Goal: Task Accomplishment & Management: Manage account settings

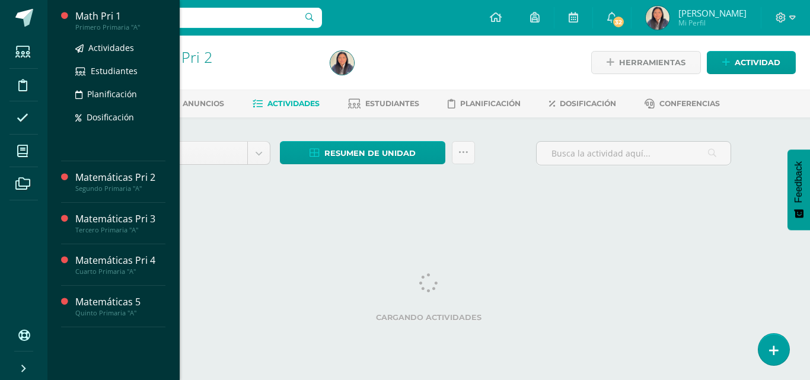
click at [112, 15] on div "Math Pri 1" at bounding box center [120, 16] width 90 height 14
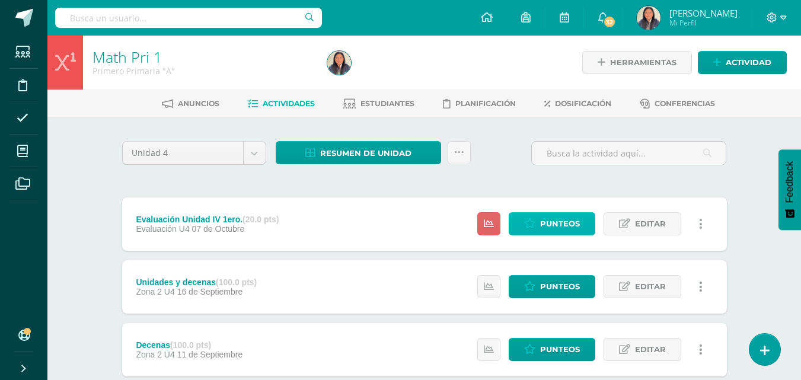
click at [562, 227] on span "Punteos" at bounding box center [560, 224] width 40 height 22
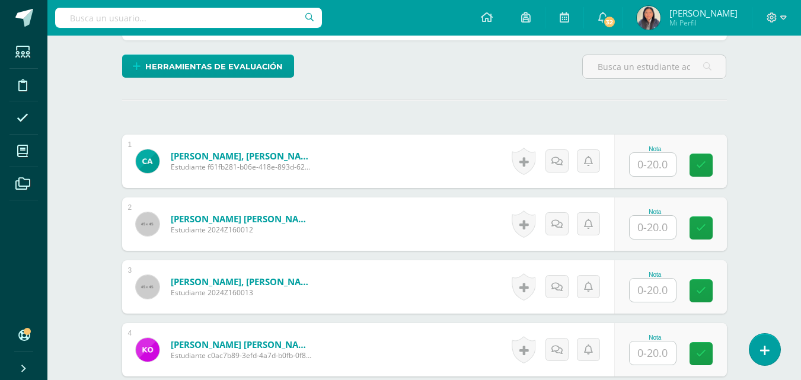
scroll to position [403, 0]
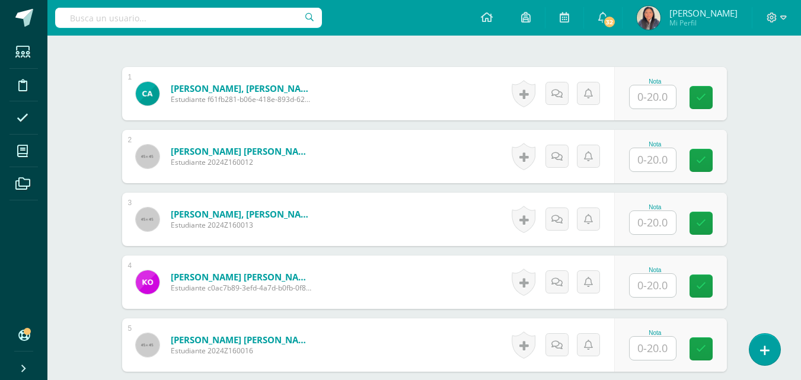
click at [665, 91] on input "text" at bounding box center [653, 96] width 46 height 23
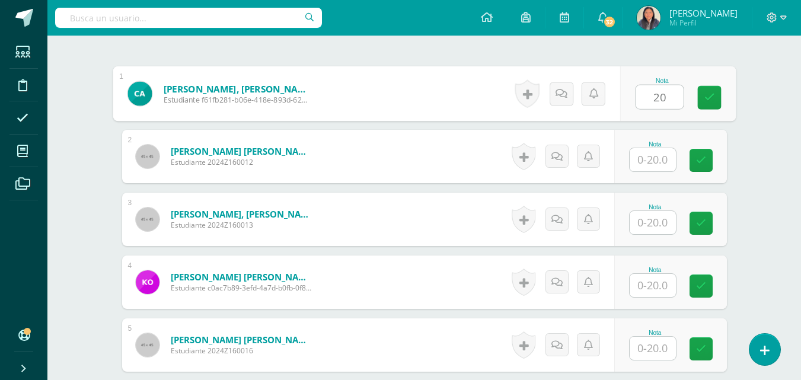
type input "20"
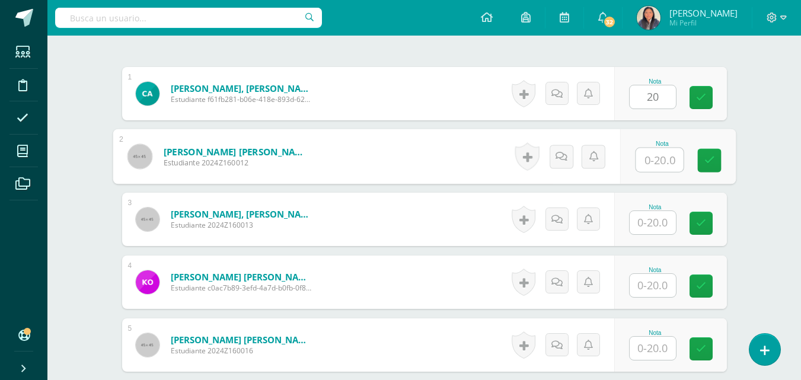
click at [659, 152] on input "text" at bounding box center [659, 160] width 47 height 24
type input "18"
click at [667, 224] on input "text" at bounding box center [653, 222] width 46 height 23
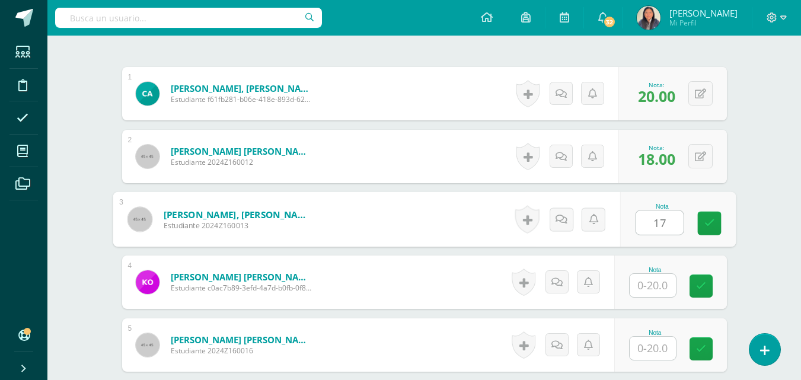
type input "17"
click at [663, 283] on input "text" at bounding box center [653, 285] width 46 height 23
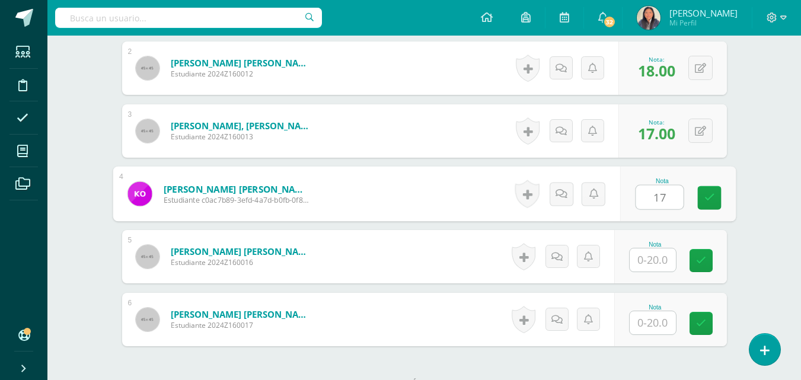
scroll to position [498, 0]
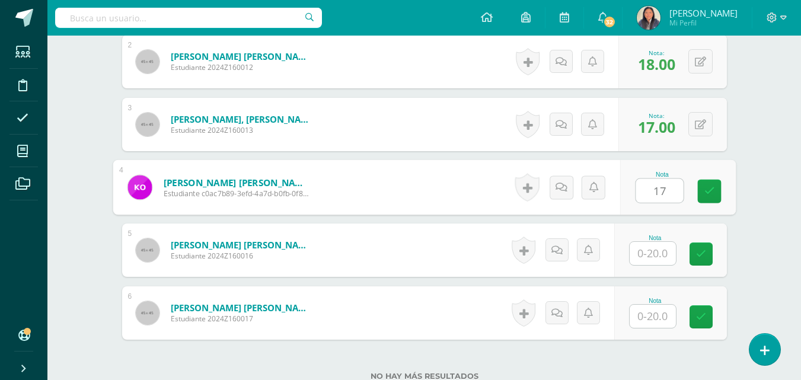
type input "17"
click at [656, 257] on input "text" at bounding box center [653, 253] width 46 height 23
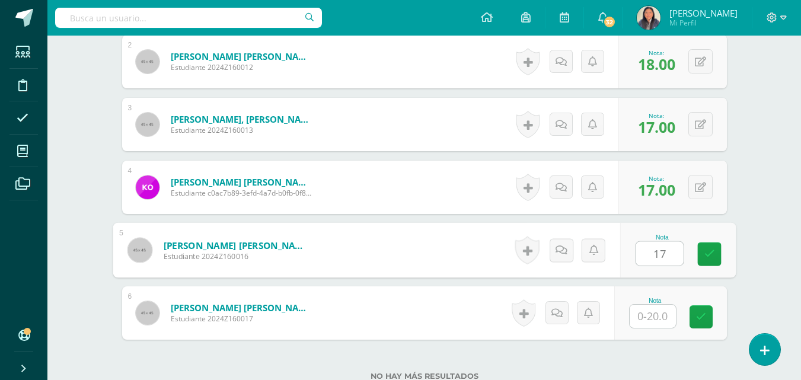
type input "17"
click at [654, 318] on input "text" at bounding box center [653, 316] width 46 height 23
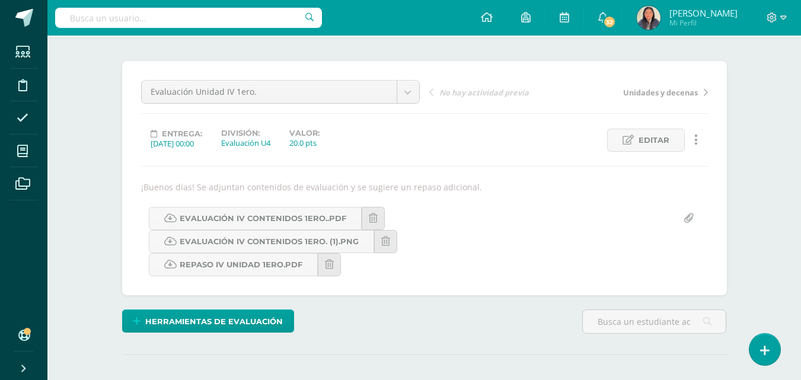
scroll to position [0, 0]
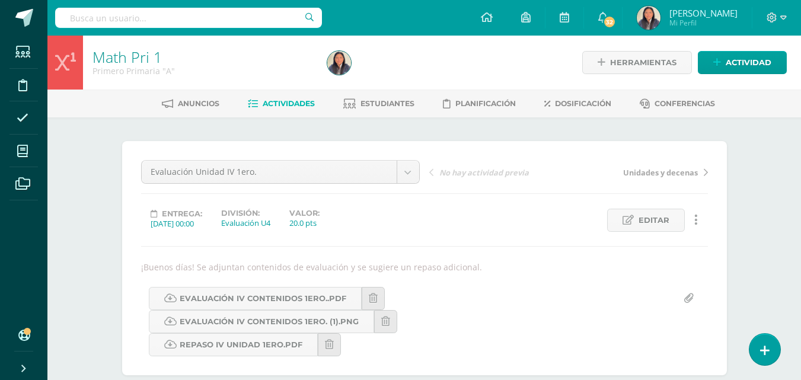
type input "13"
click at [286, 101] on span "Actividades" at bounding box center [289, 103] width 52 height 9
click at [750, 57] on span "Actividad" at bounding box center [749, 63] width 46 height 22
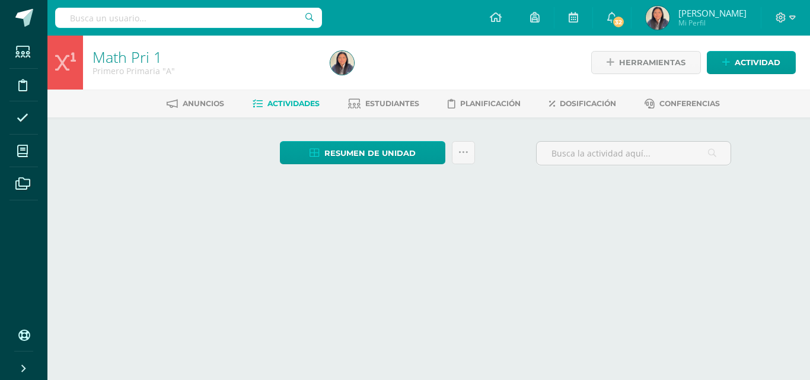
click at [530, 117] on div "Anuncios Actividades Estudiantes Planificación Dosificación Conferencias" at bounding box center [442, 104] width 791 height 28
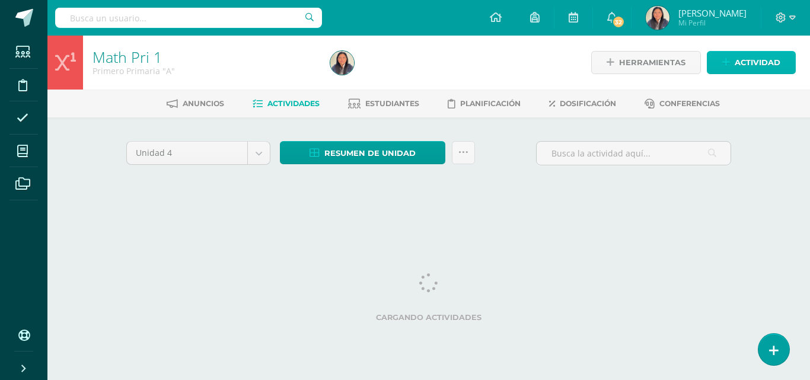
click at [737, 55] on span "Actividad" at bounding box center [758, 63] width 46 height 22
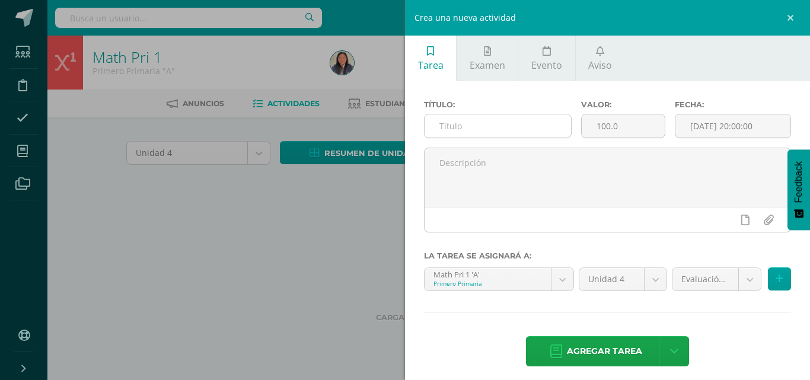
click at [512, 131] on input "text" at bounding box center [498, 125] width 146 height 23
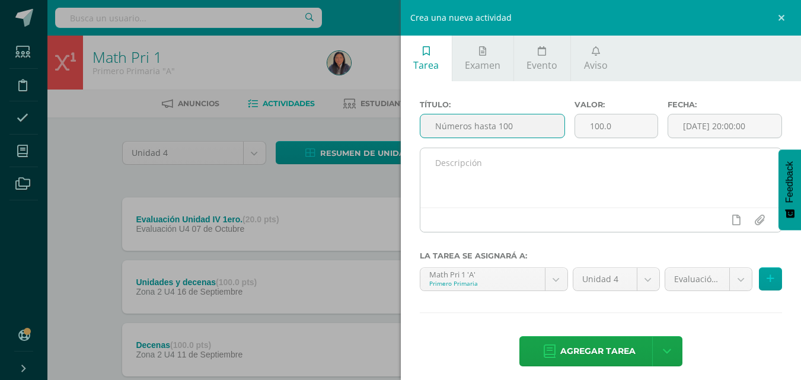
type input "Números hasta 100"
click at [491, 173] on textarea at bounding box center [601, 177] width 362 height 59
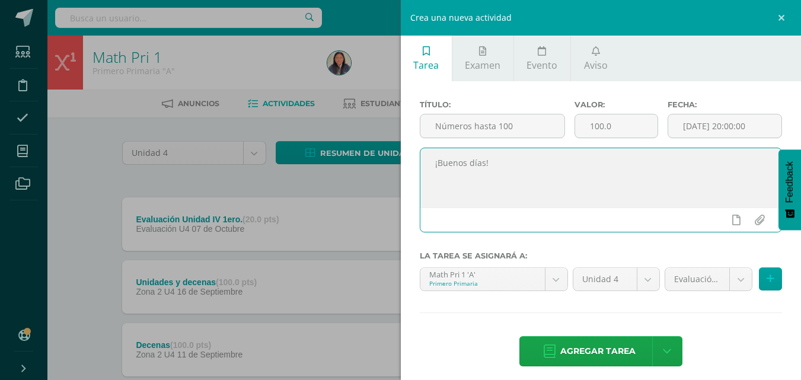
paste textarea "“Ordenaron contra ellos batalla en el valle de Sidim... cuatro reyes contra cin…"
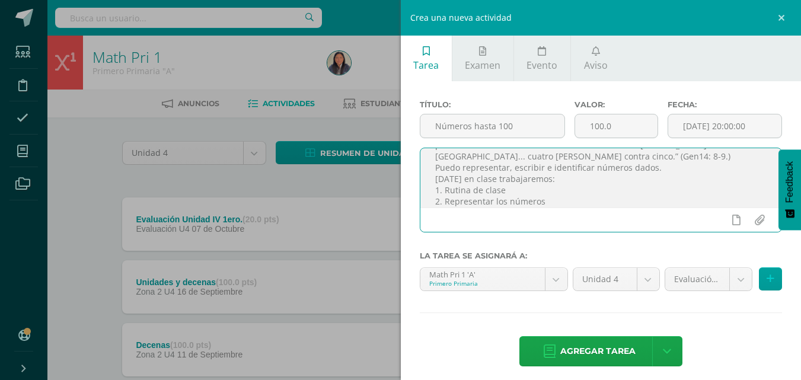
scroll to position [29, 0]
type textarea "¡Buenos días! “Ordenaron contra ellos batalla en el [PERSON_NAME] de [GEOGRAPHI…"
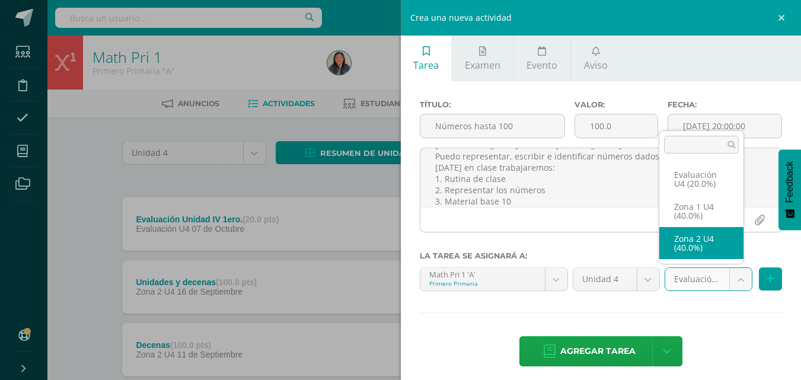
select select "29995"
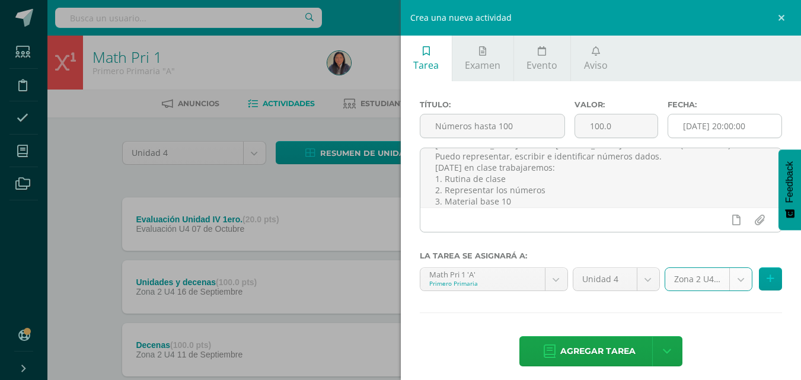
click at [721, 120] on input "[DATE] 20:00:00" at bounding box center [724, 125] width 113 height 23
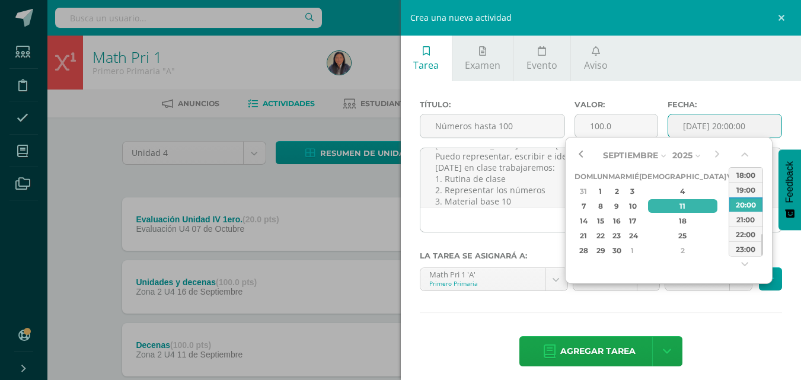
click at [582, 158] on button "button" at bounding box center [581, 155] width 12 height 18
click at [607, 235] on div "22" at bounding box center [600, 236] width 12 height 14
type input "2025-09-22 20:00"
click at [648, 304] on div "Título: Números hasta 100 Valor: 100.0 Fecha: 2025-09-22 20:00 ¡Buenos días! “O…" at bounding box center [601, 234] width 401 height 307
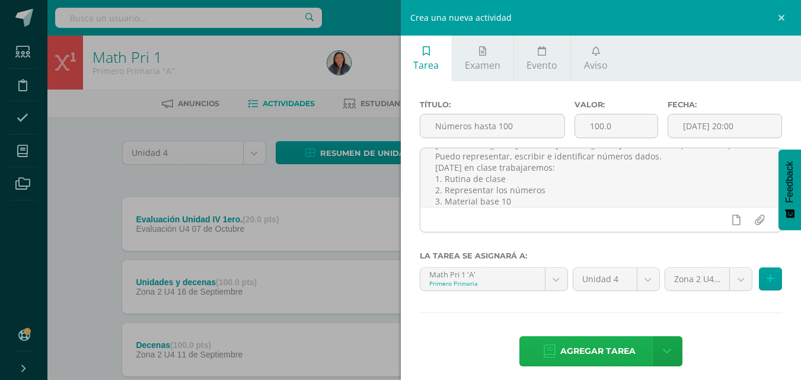
click at [605, 346] on span "Agregar tarea" at bounding box center [597, 351] width 75 height 29
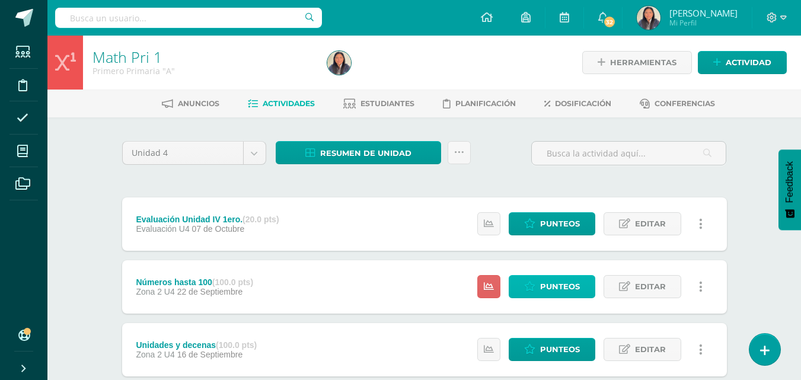
click at [582, 286] on link "Punteos" at bounding box center [552, 286] width 87 height 23
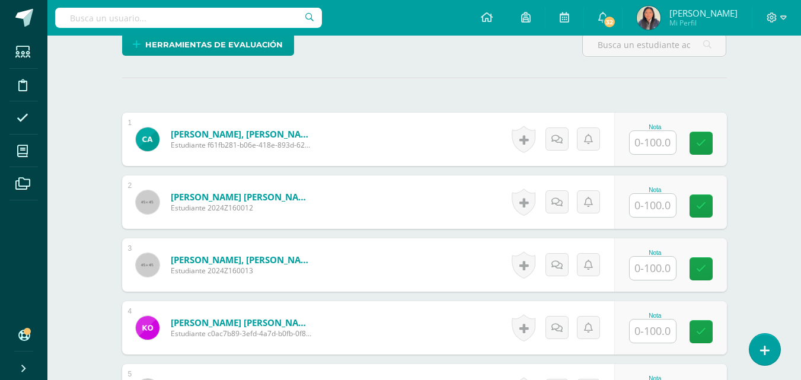
scroll to position [372, 0]
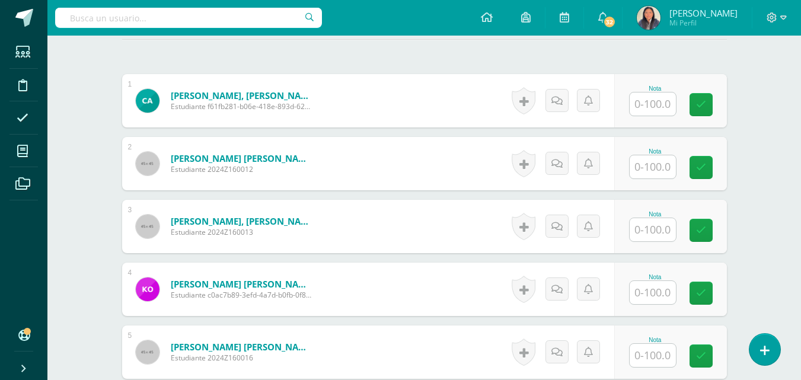
click at [658, 94] on input "text" at bounding box center [653, 104] width 46 height 23
click at [658, 94] on input "text" at bounding box center [659, 105] width 47 height 24
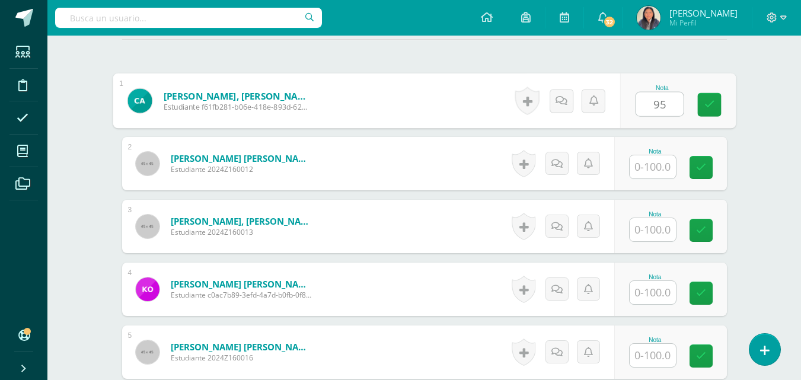
type input "95"
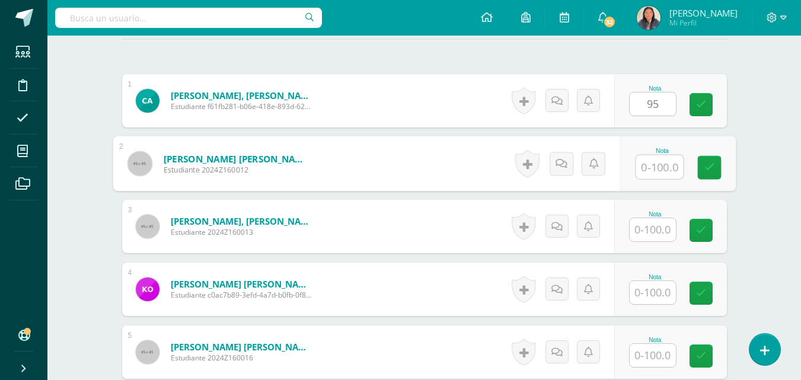
click at [653, 160] on input "text" at bounding box center [659, 167] width 47 height 24
type input "8"
type input "85"
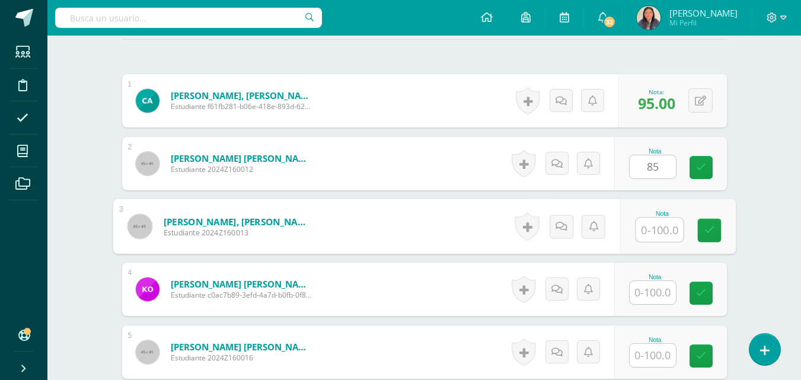
click at [655, 218] on input "text" at bounding box center [659, 230] width 47 height 24
type input "85"
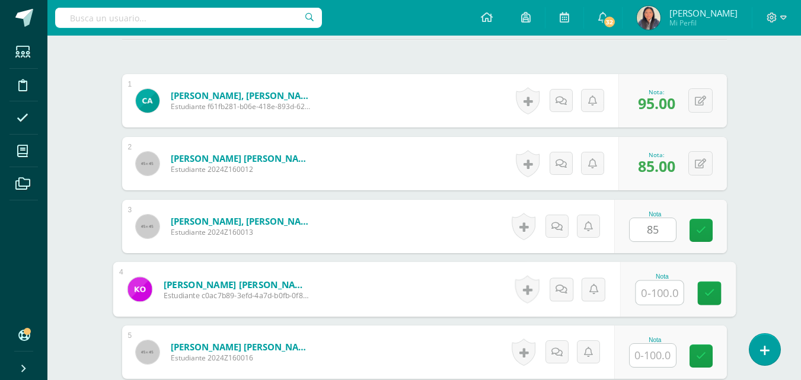
click at [653, 281] on input "text" at bounding box center [659, 293] width 47 height 24
type input "95"
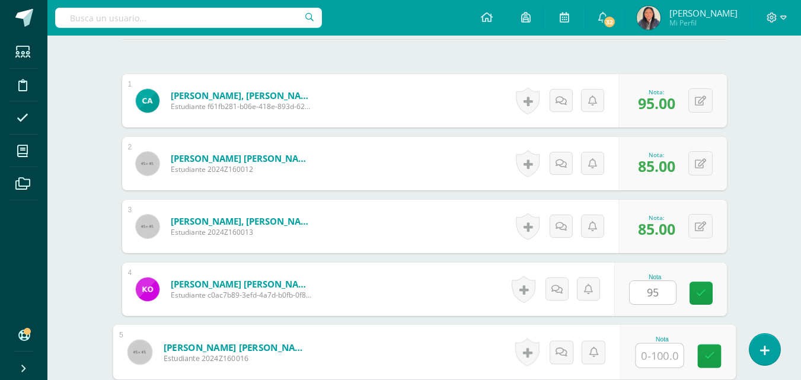
click at [668, 350] on input "text" at bounding box center [659, 356] width 47 height 24
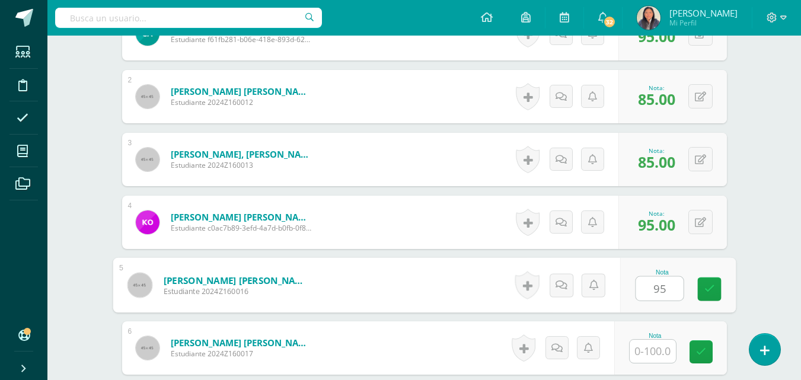
scroll to position [473, 0]
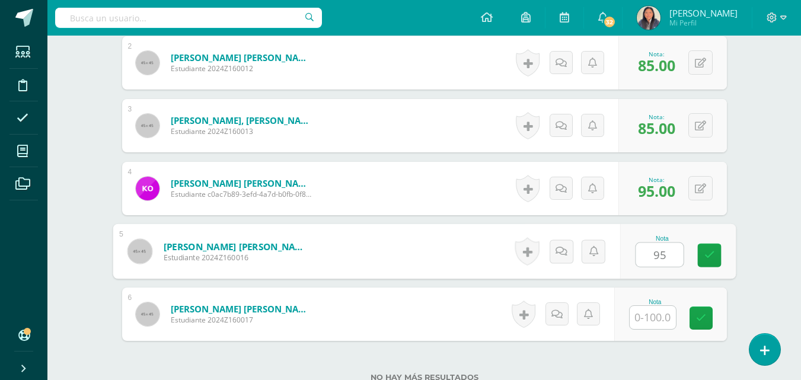
type input "95"
click at [655, 306] on input "text" at bounding box center [653, 317] width 46 height 23
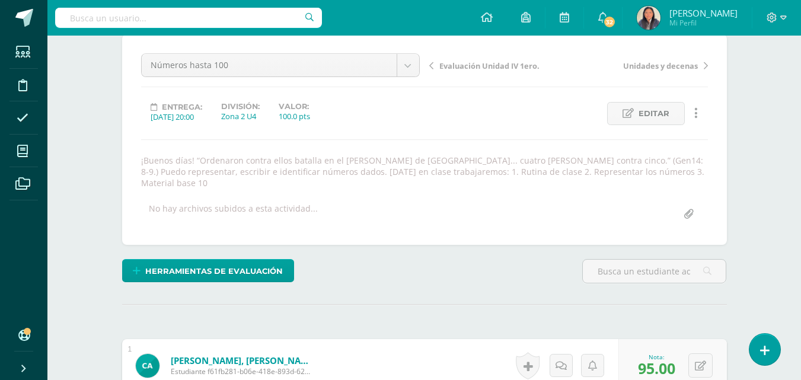
scroll to position [0, 0]
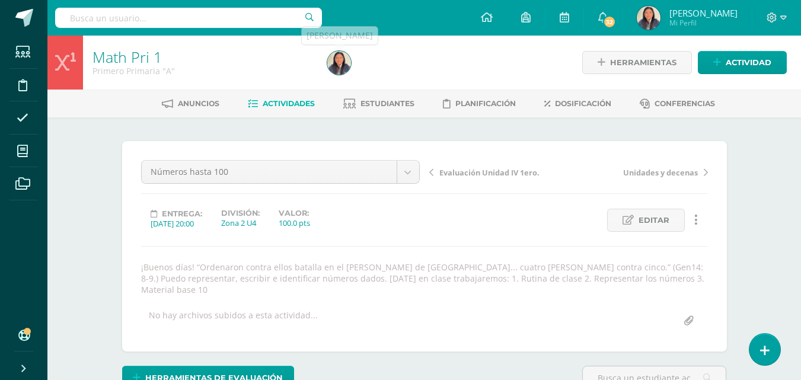
type input "75"
click at [279, 104] on span "Actividades" at bounding box center [289, 103] width 52 height 9
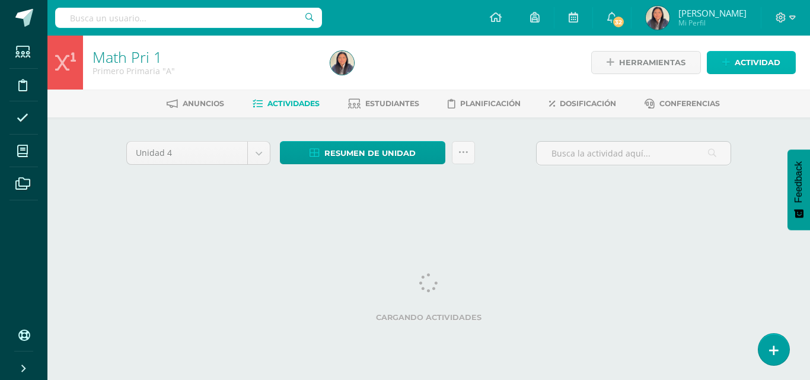
click at [758, 64] on span "Actividad" at bounding box center [758, 63] width 46 height 22
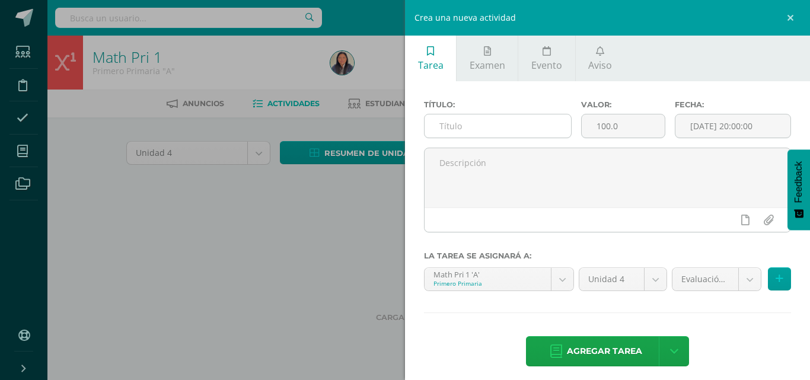
click at [463, 132] on input "text" at bounding box center [498, 125] width 146 height 23
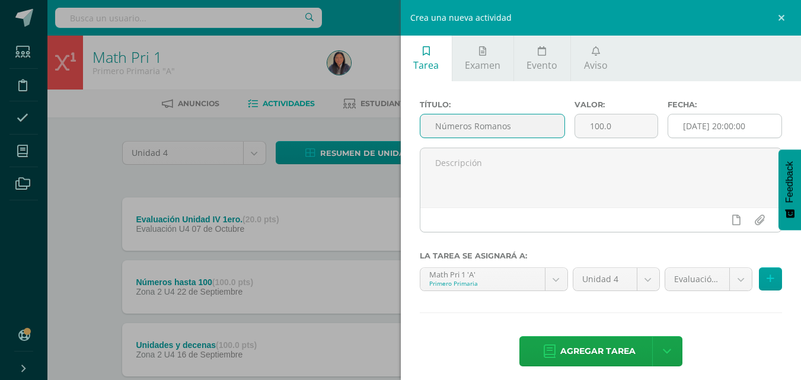
type input "Números Romanos"
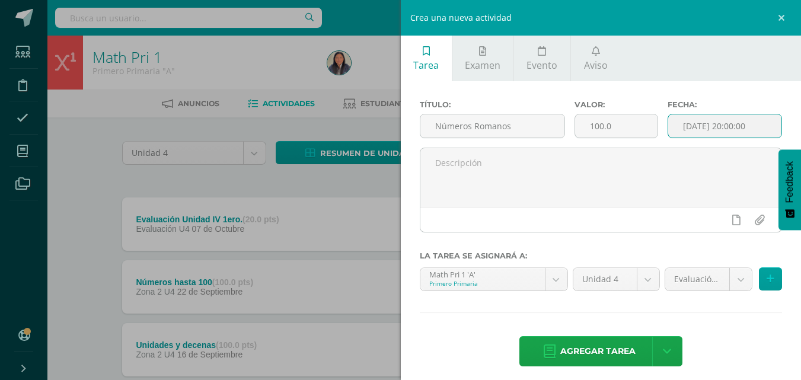
click at [700, 124] on input "[DATE] 20:00:00" at bounding box center [724, 125] width 113 height 23
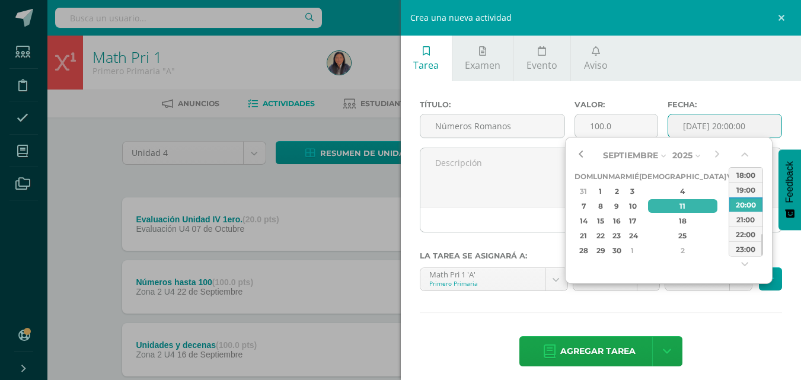
click at [582, 162] on button "button" at bounding box center [581, 155] width 12 height 18
click at [607, 251] on div "29" at bounding box center [600, 251] width 12 height 14
type input "2025-09-29 20:00"
click at [614, 309] on div "Título: Números Romanos Valor: 100.0 Fecha: 2025-09-29 20:00 La tarea se asigna…" at bounding box center [601, 234] width 401 height 307
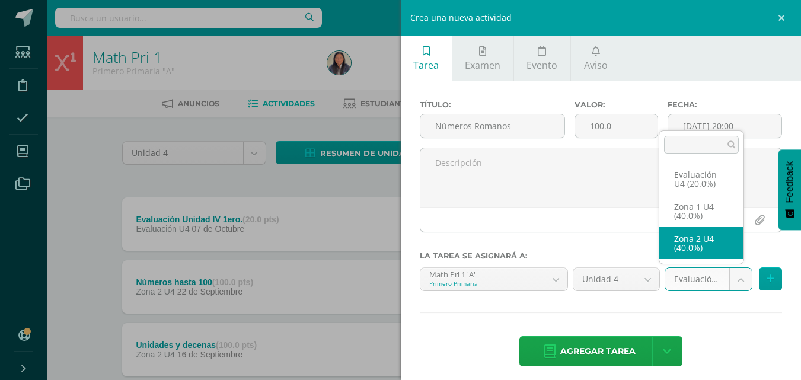
select select "29995"
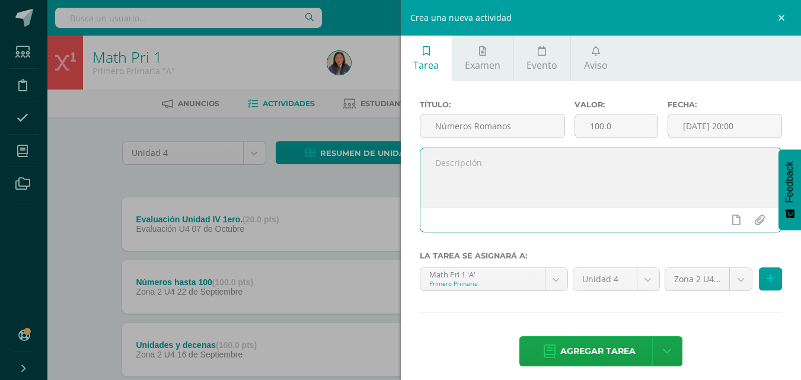
click at [532, 157] on textarea at bounding box center [601, 177] width 362 height 59
paste textarea "“Ordenaron contra ellos batalla en el valle de Sidim... cuatro reyes contra cin…"
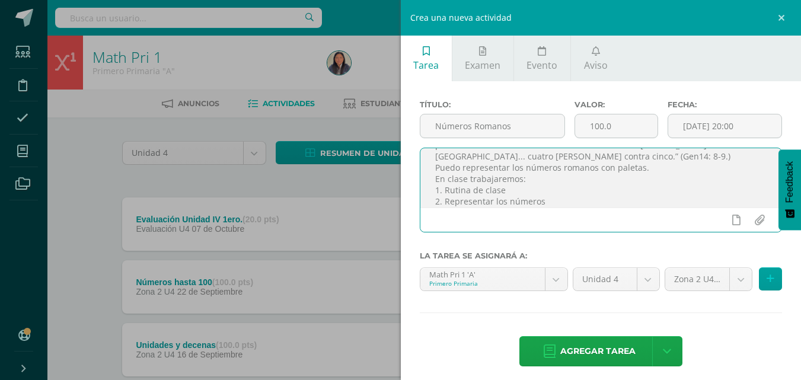
scroll to position [29, 0]
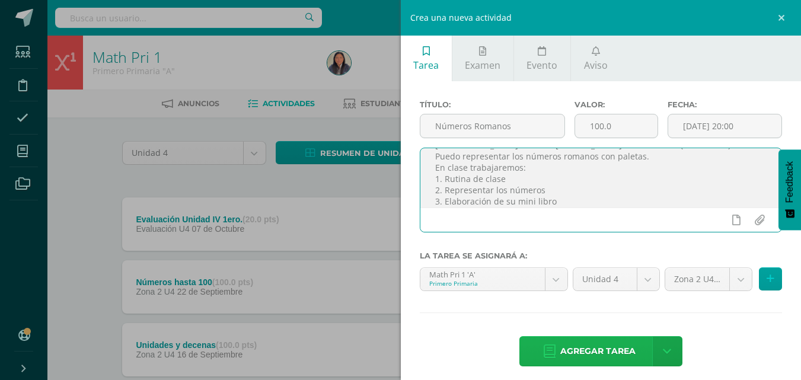
type textarea "¡Buenos días! “Ordenaron contra ellos batalla en el valle de Sidim... cuatro re…"
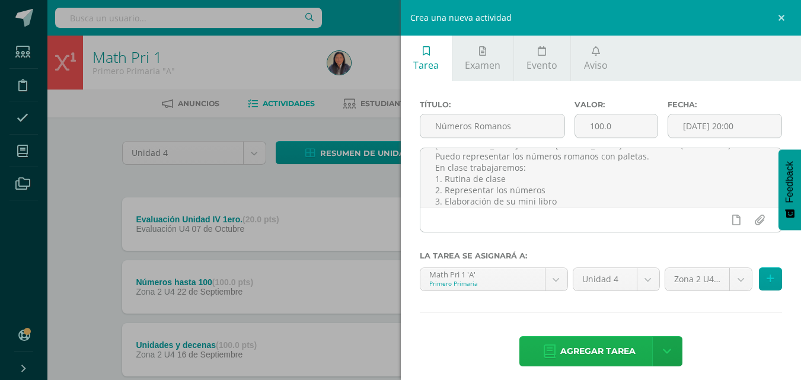
click at [612, 359] on span "Agregar tarea" at bounding box center [597, 351] width 75 height 29
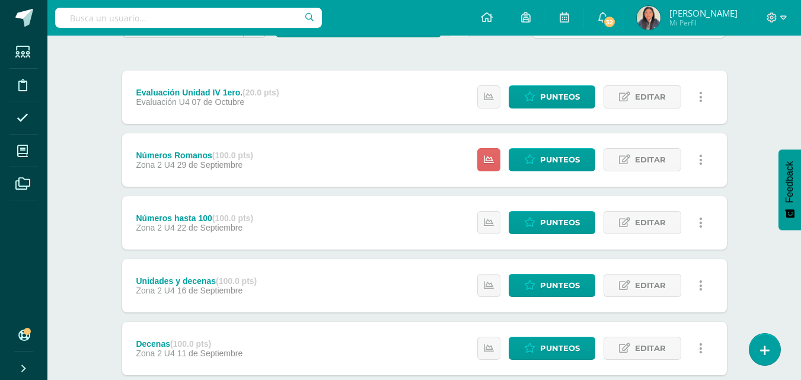
scroll to position [130, 0]
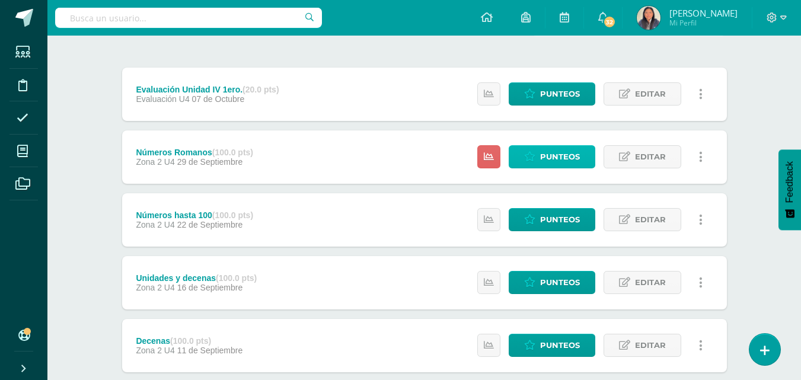
click at [582, 163] on link "Punteos" at bounding box center [552, 156] width 87 height 23
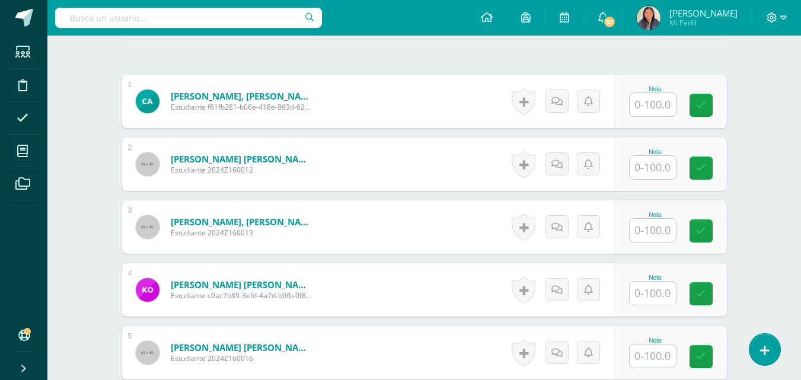
scroll to position [376, 0]
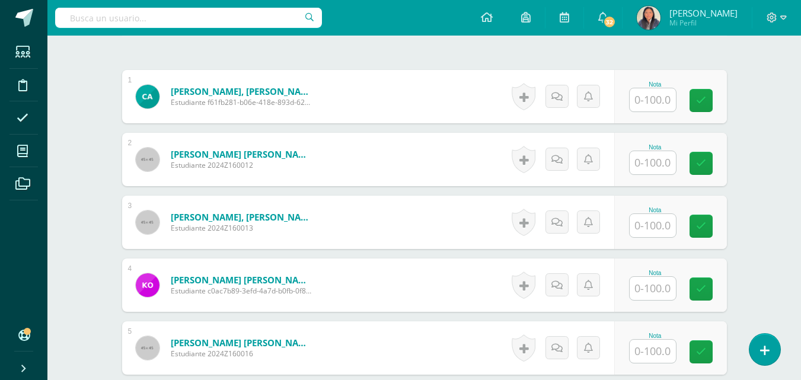
click at [658, 88] on input "text" at bounding box center [653, 99] width 46 height 23
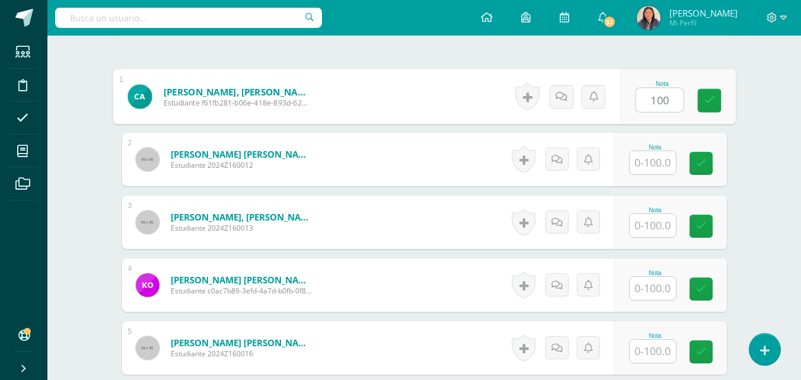
type input "100"
click at [663, 155] on input "text" at bounding box center [653, 162] width 46 height 23
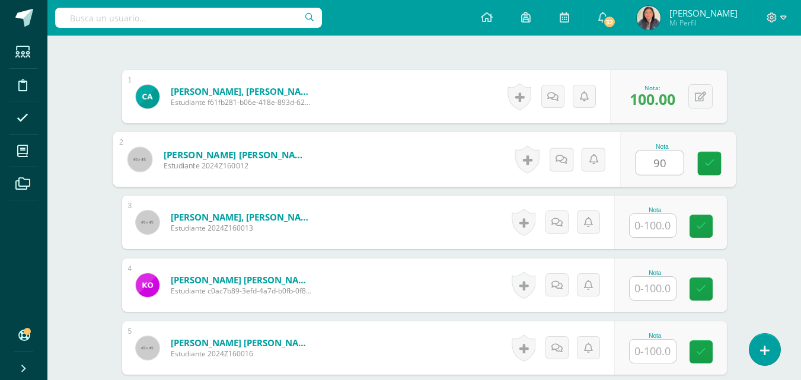
type input "90"
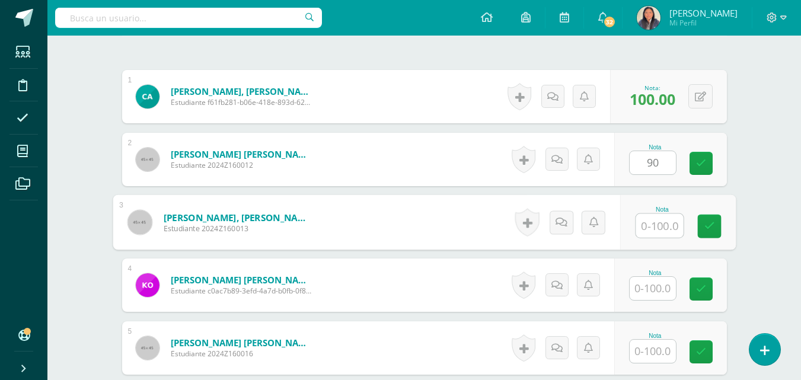
click at [660, 214] on input "text" at bounding box center [659, 226] width 47 height 24
type input "95"
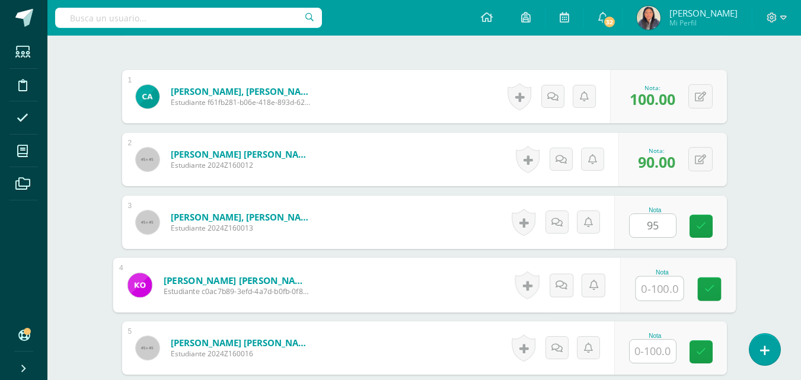
click at [659, 277] on input "text" at bounding box center [659, 289] width 47 height 24
type input "100"
click at [664, 342] on input "text" at bounding box center [653, 351] width 46 height 23
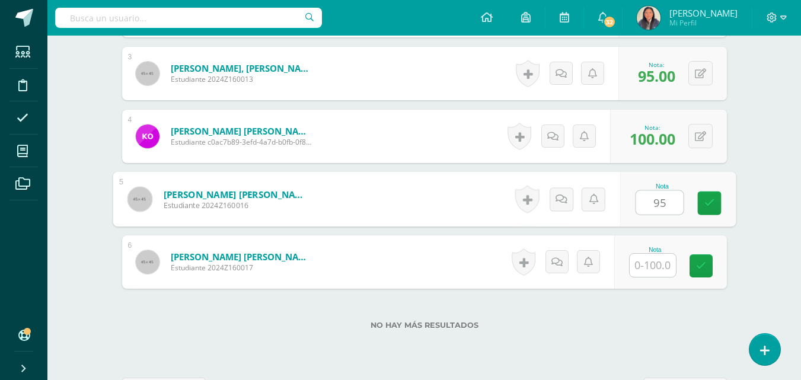
scroll to position [558, 0]
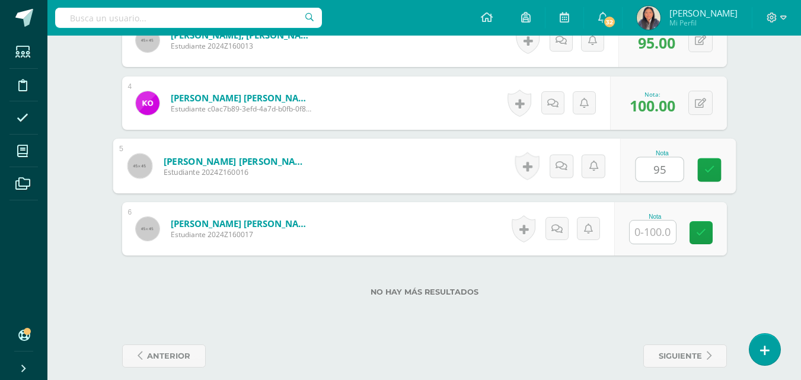
type input "95"
click at [664, 225] on input "text" at bounding box center [653, 232] width 46 height 23
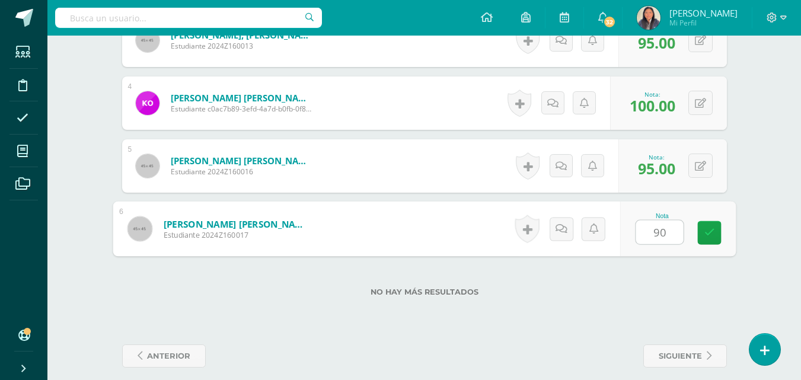
scroll to position [0, 0]
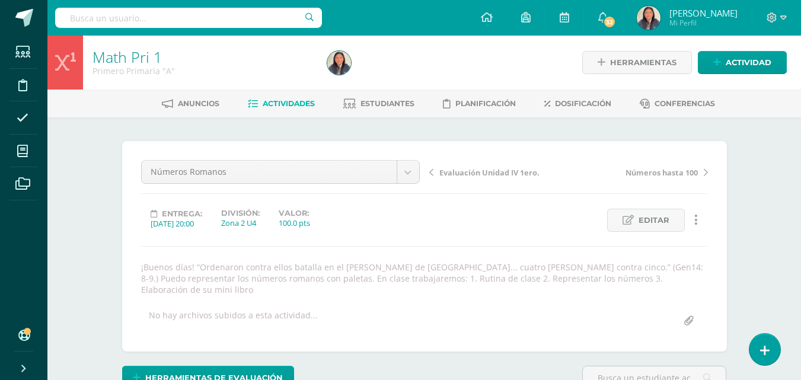
type input "90"
click at [305, 96] on link "Actividades" at bounding box center [281, 103] width 67 height 19
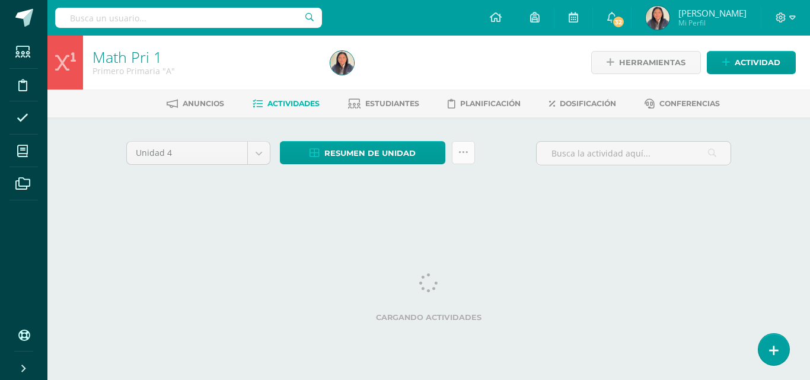
click at [466, 164] on link at bounding box center [463, 152] width 23 height 23
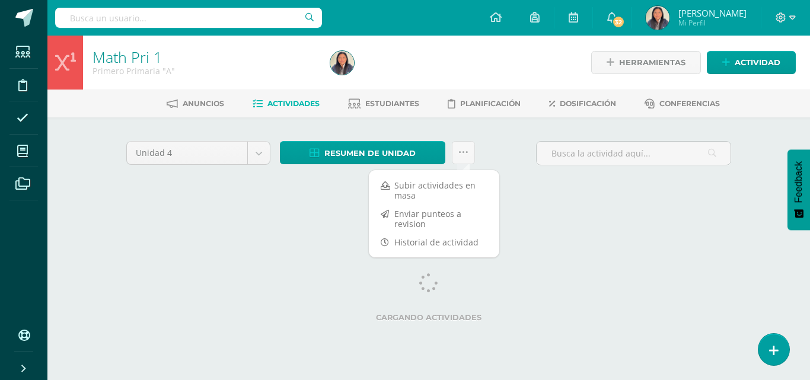
click at [290, 212] on div "Unidad 4 Unidad 1 Unidad 2 Unidad 3 Unidad 4 Resumen de unidad Descargar como H…" at bounding box center [429, 169] width 652 height 104
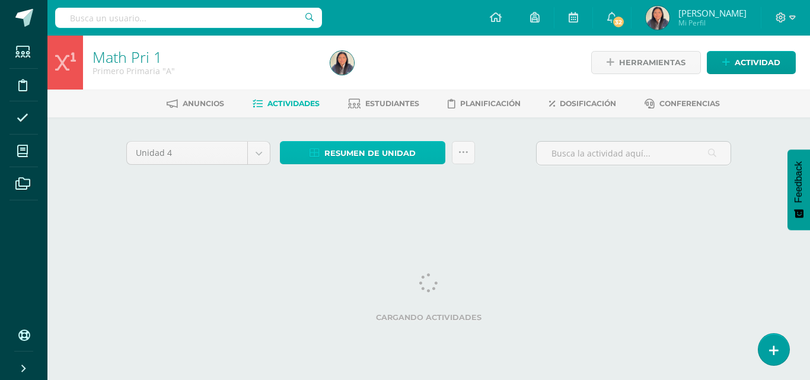
click at [358, 155] on span "Resumen de unidad" at bounding box center [369, 153] width 91 height 22
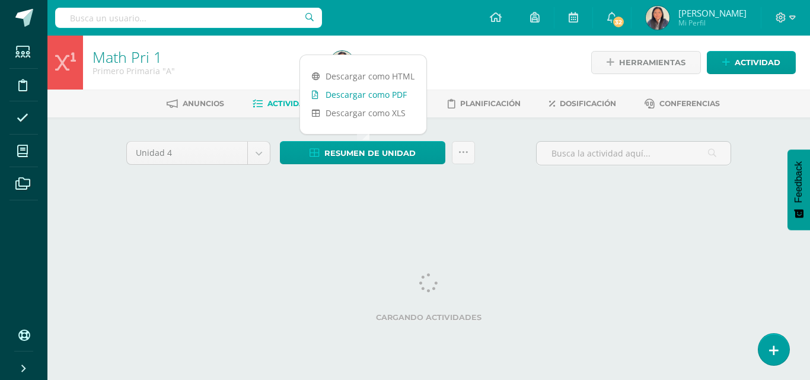
click at [363, 91] on link "Descargar como PDF" at bounding box center [363, 94] width 126 height 18
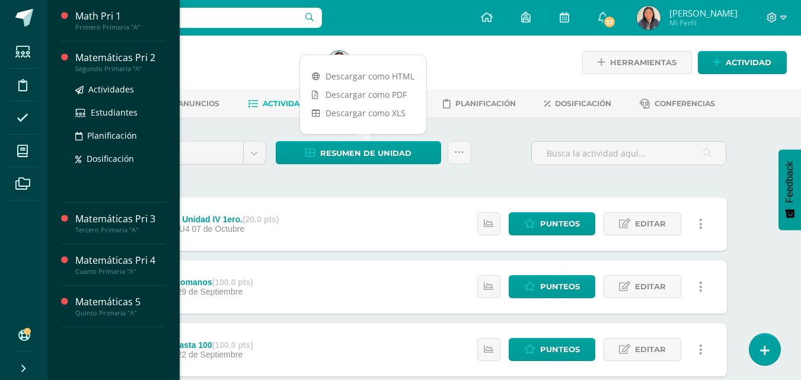
click at [106, 62] on div "Matemáticas Pri 2" at bounding box center [120, 58] width 90 height 14
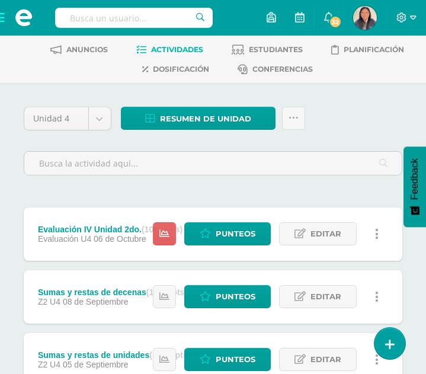
scroll to position [8, 0]
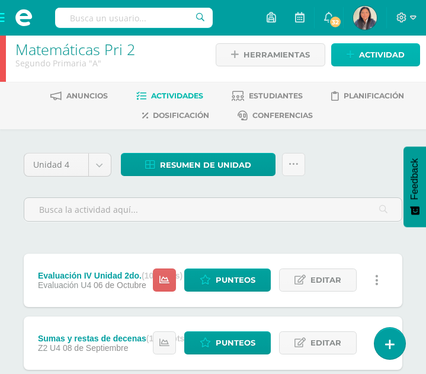
click at [388, 59] on span "Actividad" at bounding box center [382, 55] width 46 height 22
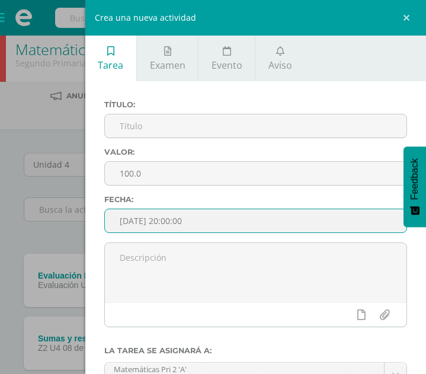
click at [225, 224] on input "[DATE] 20:00:00" at bounding box center [256, 220] width 302 height 23
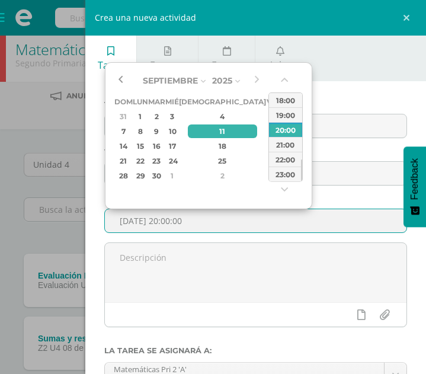
click at [117, 82] on button "button" at bounding box center [120, 81] width 12 height 18
click at [206, 132] on div "11" at bounding box center [223, 132] width 70 height 14
type input "2025-09-11 20:00"
click at [25, 122] on div "Crea una nueva actividad Tarea Examen Evento Aviso Título: Valor: 100.0 Fecha: …" at bounding box center [213, 187] width 426 height 374
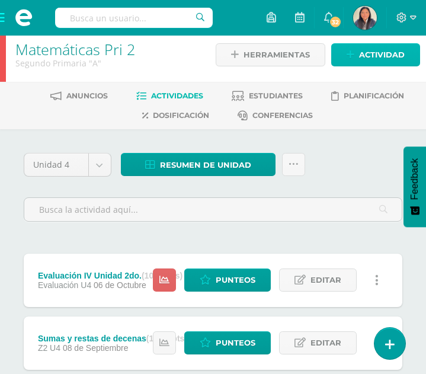
click at [380, 45] on span "Actividad" at bounding box center [382, 55] width 46 height 22
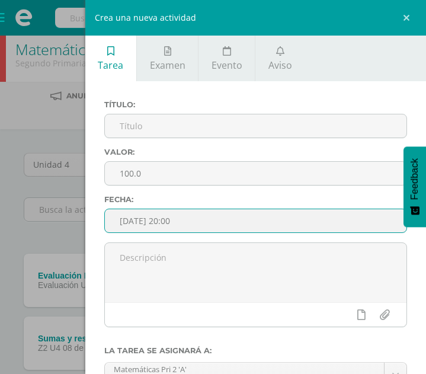
click at [206, 211] on input "2025-09-11 20:00" at bounding box center [256, 220] width 302 height 23
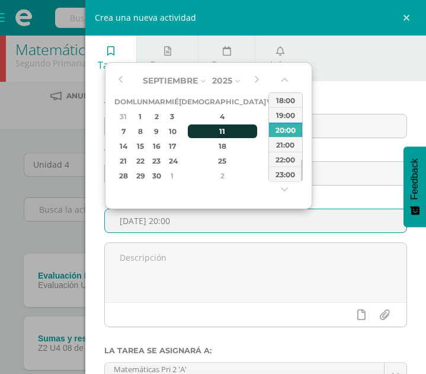
click at [206, 129] on div "11" at bounding box center [223, 132] width 70 height 14
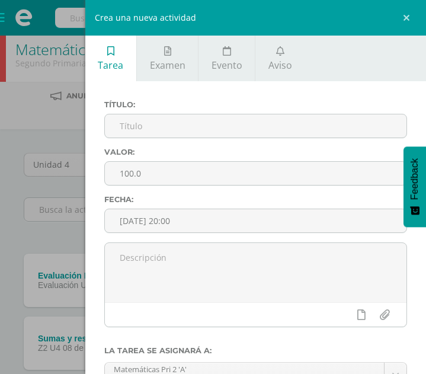
click at [9, 217] on div "Crea una nueva actividad Tarea Examen Evento Aviso Título: Valor: 100.0 Fecha: …" at bounding box center [213, 187] width 426 height 374
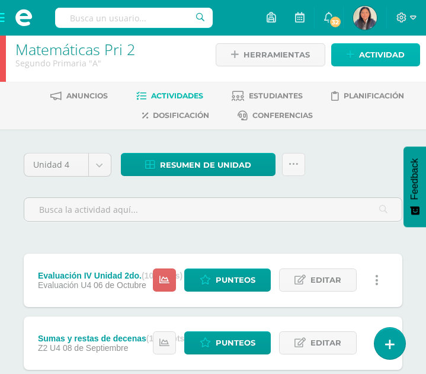
click at [374, 55] on span "Actividad" at bounding box center [382, 55] width 46 height 22
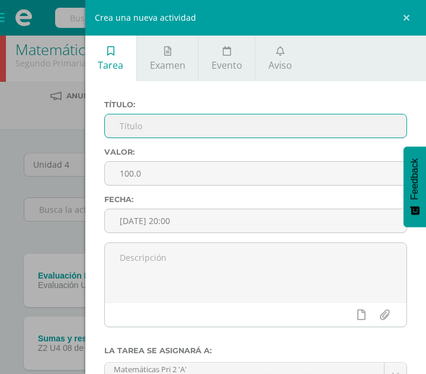
click at [178, 126] on input "text" at bounding box center [256, 125] width 302 height 23
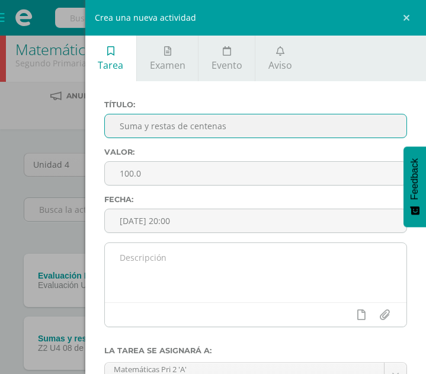
type input "Suma y restas de centenas"
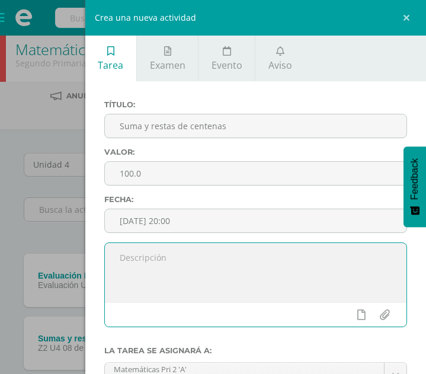
click at [157, 258] on textarea at bounding box center [256, 272] width 302 height 59
paste textarea "“Así he estado veinte años en tu casa; catorce años te serví por tus dos hijas,…"
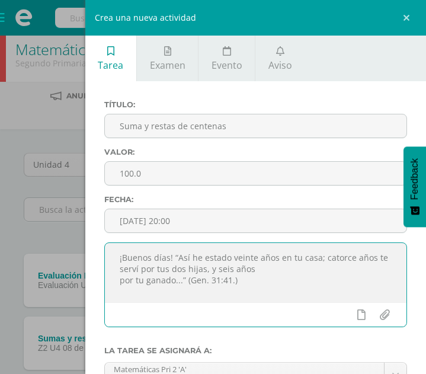
click at [119, 285] on textarea "¡Buenos días! “Así he estado veinte años en tu casa; catorce años te serví por …" at bounding box center [256, 272] width 302 height 59
click at [371, 270] on textarea "¡Buenos días! “Así he estado veinte años en tu casa; catorce años te serví por …" at bounding box center [256, 272] width 302 height 59
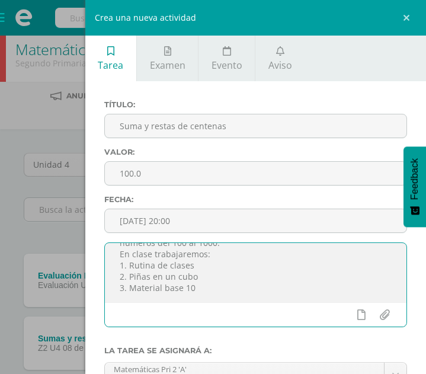
scroll to position [63, 0]
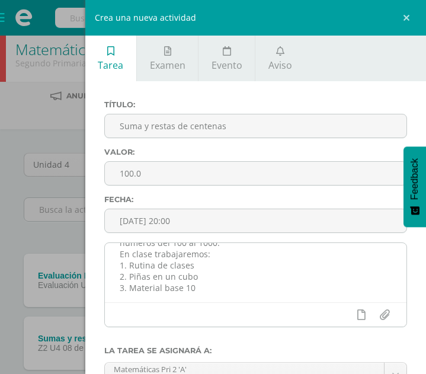
click at [202, 288] on textarea "¡Buenos días! “Así he estado veinte años en tu casa; catorce años te serví por …" at bounding box center [256, 272] width 302 height 59
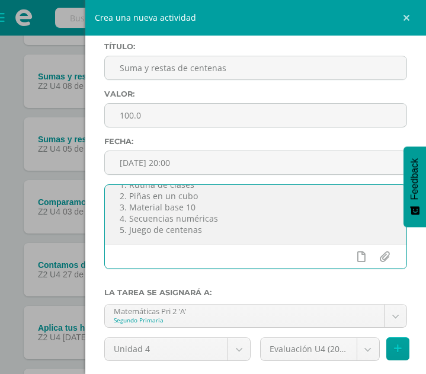
scroll to position [142, 0]
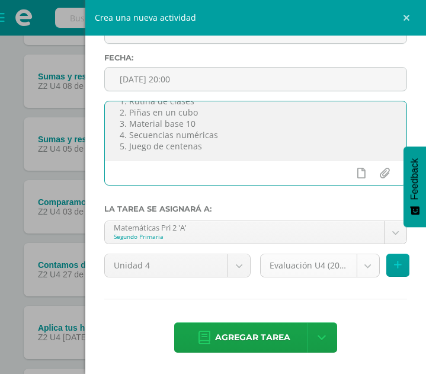
type textarea "¡Buenos días! “Así he estado veinte años en tu casa; catorce años te serví por …"
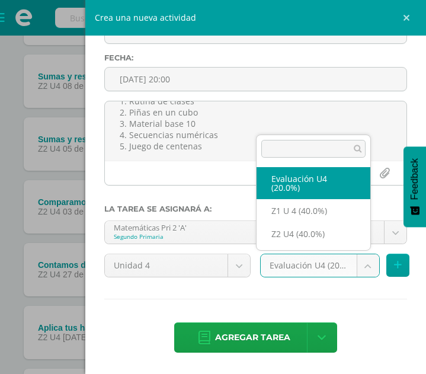
click at [366, 262] on body "Estudiantes Disciplina Asistencia Mis cursos Archivos Soporte Ayuda Reportar un…" at bounding box center [213, 335] width 426 height 1211
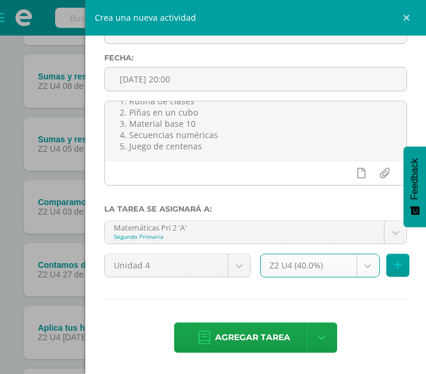
select select "30035"
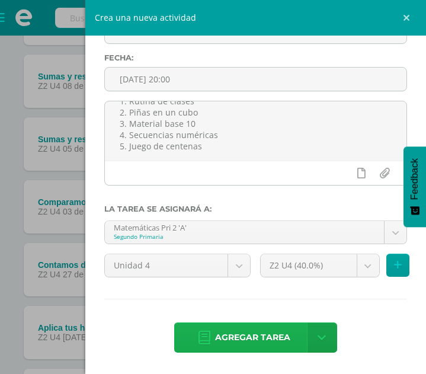
click at [251, 349] on span "Agregar tarea" at bounding box center [252, 337] width 75 height 29
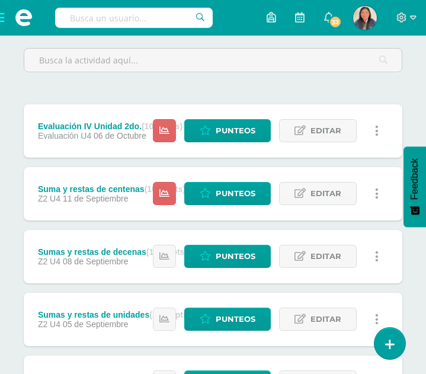
scroll to position [183, 0]
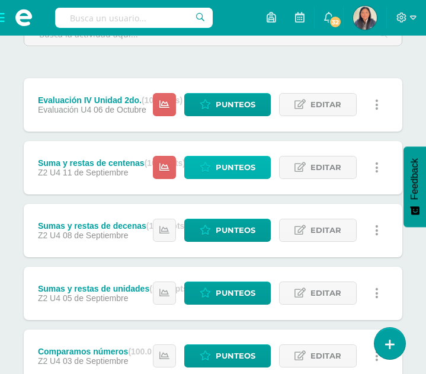
click at [235, 171] on span "Punteos" at bounding box center [236, 168] width 40 height 22
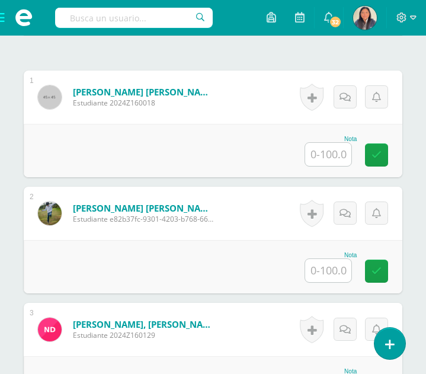
scroll to position [459, 0]
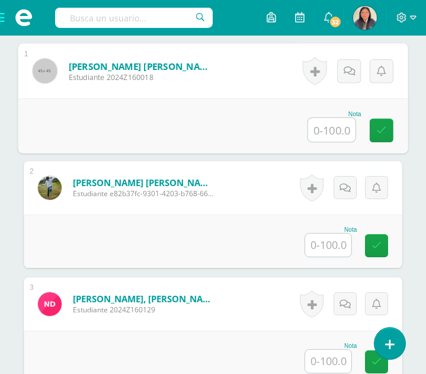
click at [334, 130] on input "text" at bounding box center [331, 130] width 47 height 24
type input "100"
click at [334, 251] on input "text" at bounding box center [328, 245] width 46 height 23
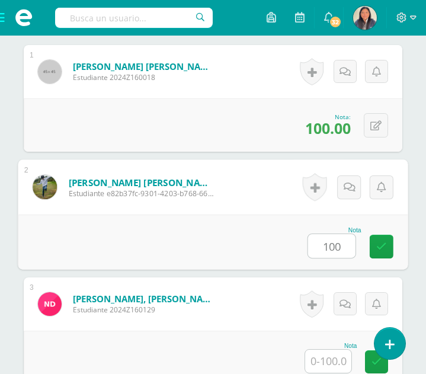
type input "100"
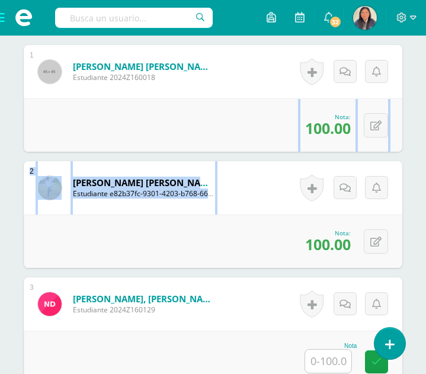
drag, startPoint x: 426, startPoint y: 143, endPoint x: 426, endPoint y: 193, distance: 50.4
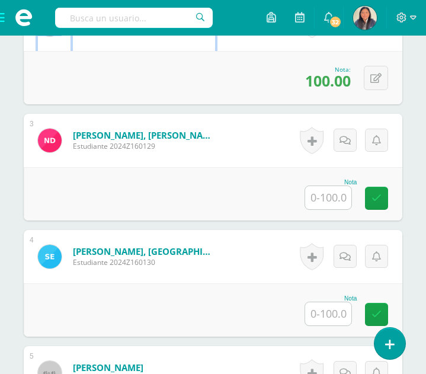
scroll to position [628, 0]
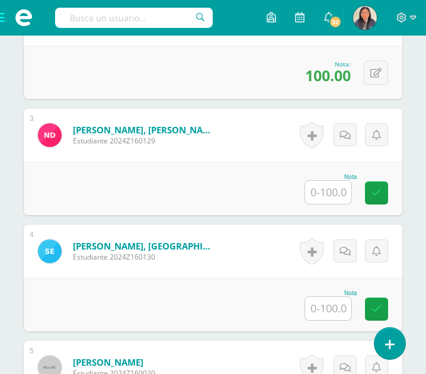
click at [335, 197] on input "text" at bounding box center [328, 192] width 46 height 23
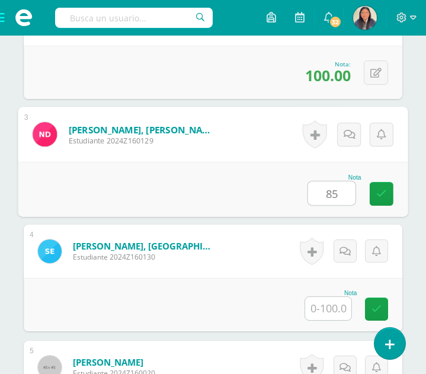
type input "85"
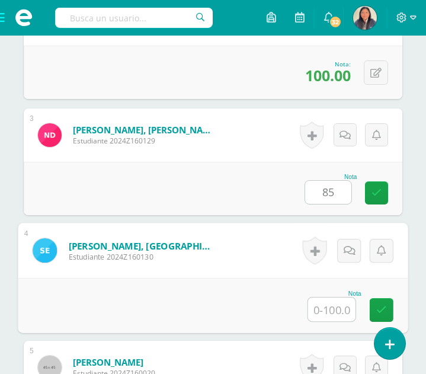
click at [326, 311] on input "text" at bounding box center [331, 310] width 47 height 24
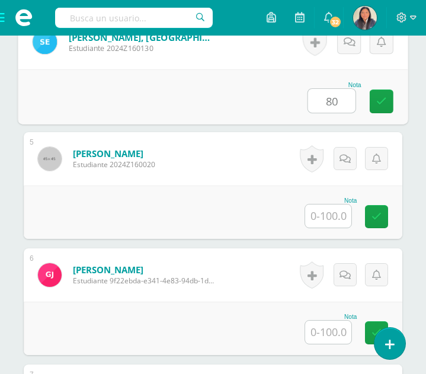
scroll to position [840, 0]
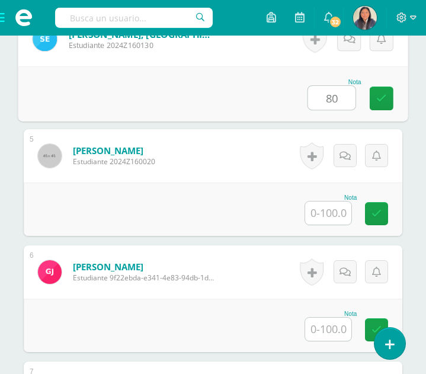
type input "80"
click at [343, 221] on input "text" at bounding box center [328, 213] width 46 height 23
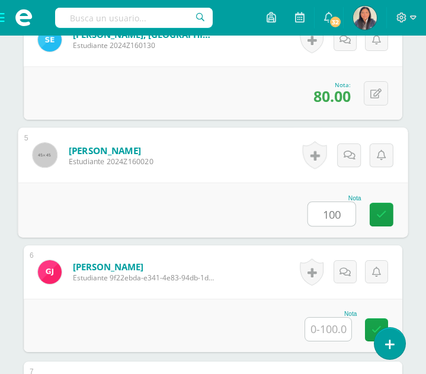
type input "100"
click at [328, 327] on input "text" at bounding box center [328, 329] width 46 height 23
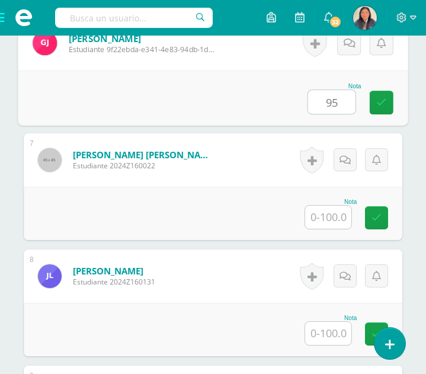
scroll to position [1118, 0]
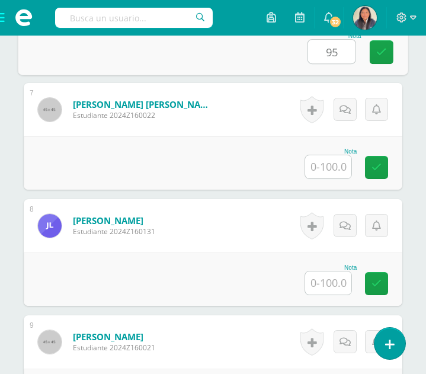
type input "95"
click at [342, 168] on input "text" at bounding box center [328, 166] width 46 height 23
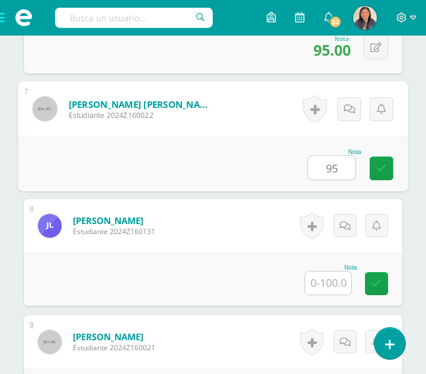
type input "95"
click at [331, 284] on input "text" at bounding box center [328, 283] width 46 height 23
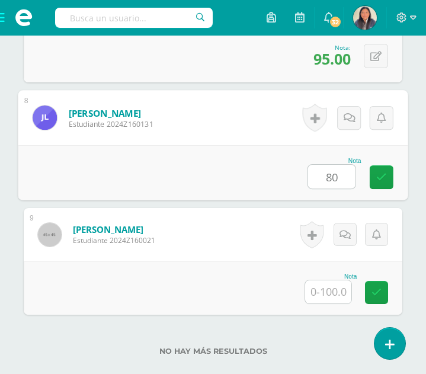
scroll to position [1237, 0]
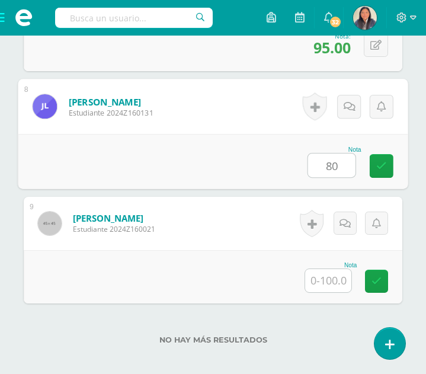
type input "80"
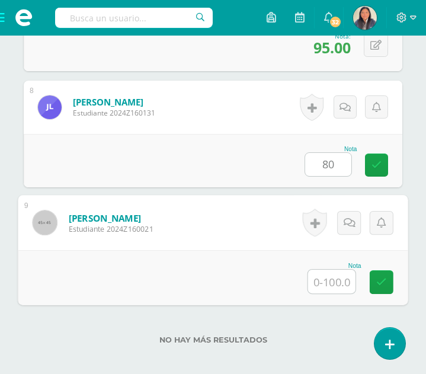
click at [335, 279] on input "text" at bounding box center [331, 282] width 47 height 24
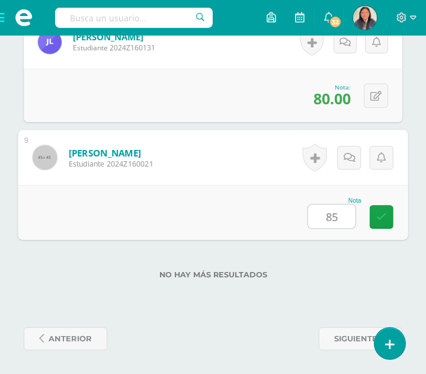
type input "85"
click at [269, 273] on label "No hay más resultados" at bounding box center [213, 274] width 379 height 9
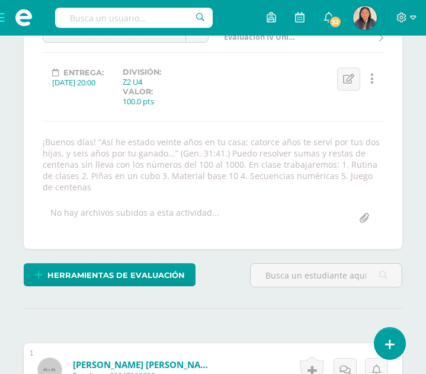
scroll to position [0, 0]
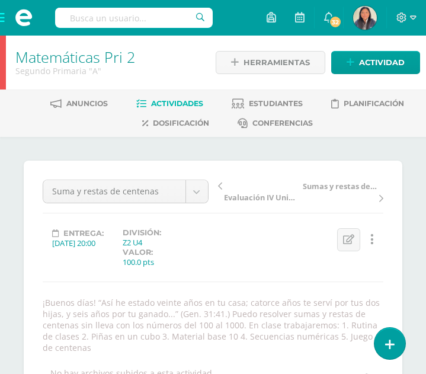
click at [181, 106] on span "Actividades" at bounding box center [177, 103] width 52 height 9
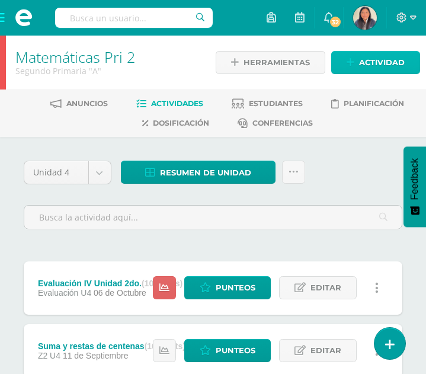
click at [375, 61] on span "Actividad" at bounding box center [382, 63] width 46 height 22
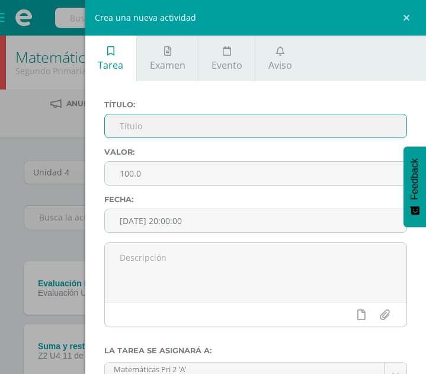
click at [149, 119] on input "text" at bounding box center [256, 125] width 302 height 23
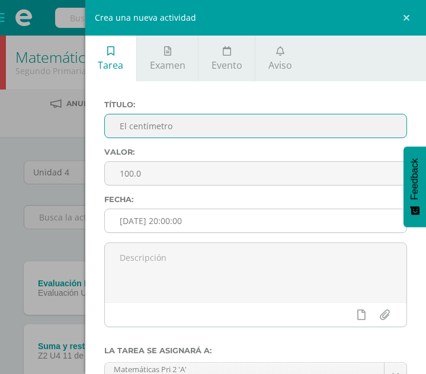
type input "El centímetro"
click at [152, 215] on input "[DATE] 20:00:00" at bounding box center [256, 220] width 302 height 23
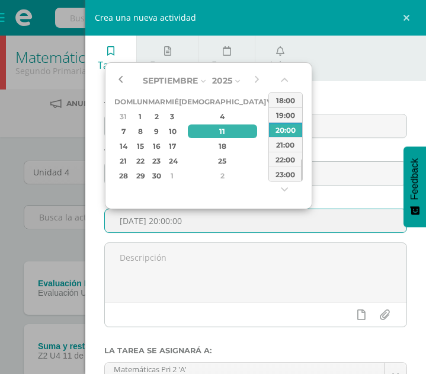
click at [118, 85] on button "button" at bounding box center [120, 81] width 12 height 18
click at [164, 146] on div "16" at bounding box center [157, 146] width 14 height 14
type input "[DATE] 20:00"
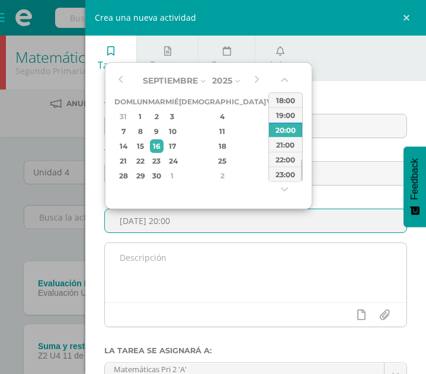
click at [187, 293] on textarea at bounding box center [256, 272] width 302 height 59
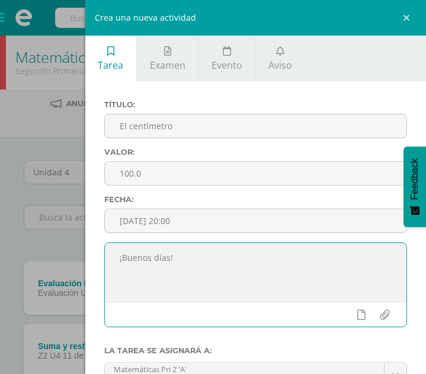
paste textarea "“Y de esta manera la harás: de trescientos codos la longitud del arca, de cincu…"
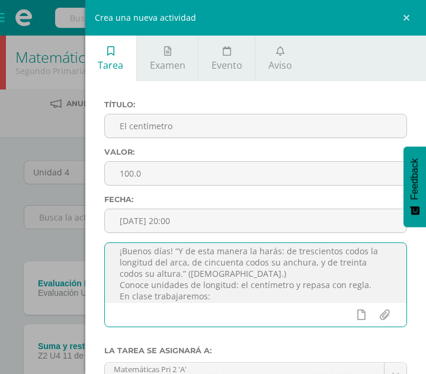
scroll to position [18, 0]
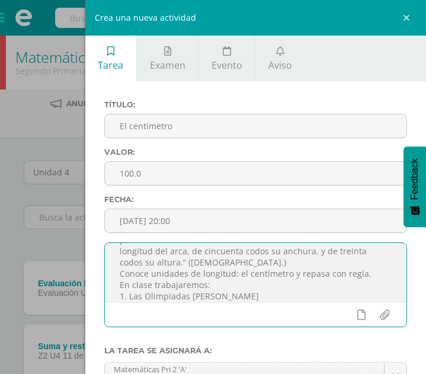
click at [267, 295] on textarea "¡Buenos días! “Y de esta manera la harás: de trescientos codos la longitud del …" at bounding box center [256, 272] width 302 height 59
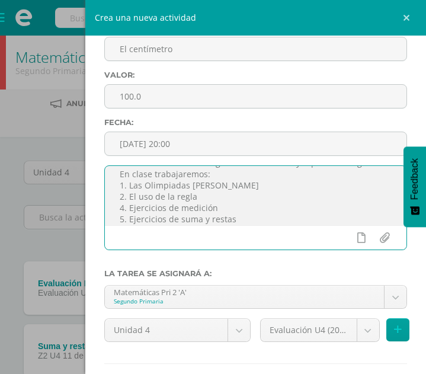
scroll to position [78, 0]
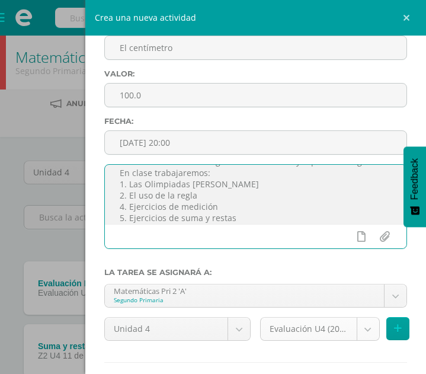
type textarea "¡Buenos días! “Y de esta manera la harás: de trescientos codos la longitud del …"
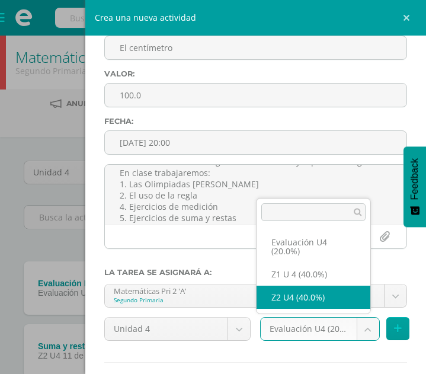
select select "30035"
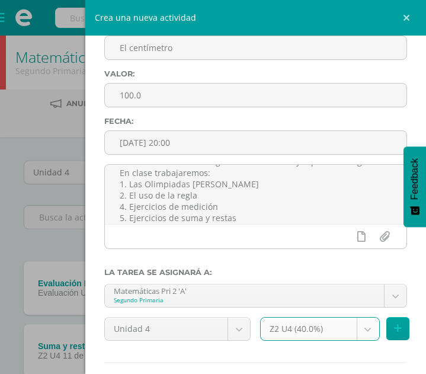
scroll to position [142, 0]
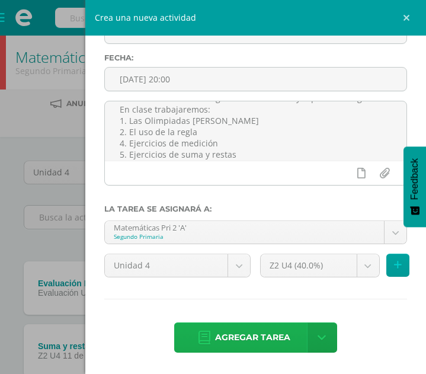
click at [278, 328] on span "Agregar tarea" at bounding box center [252, 337] width 75 height 29
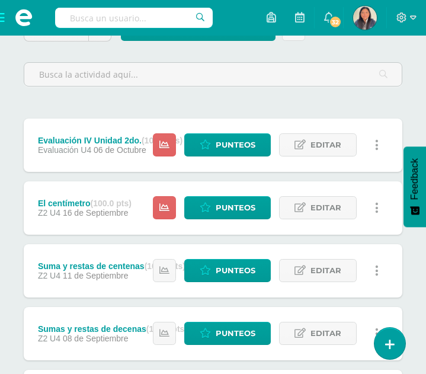
scroll to position [175, 0]
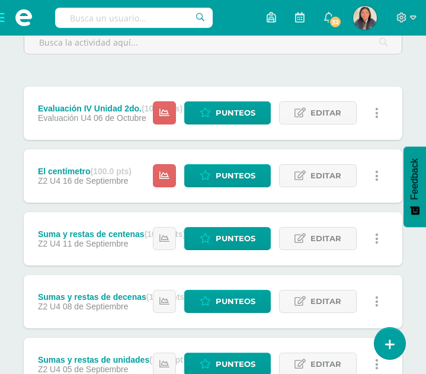
drag, startPoint x: 432, startPoint y: 157, endPoint x: 429, endPoint y: 251, distance: 94.3
click at [426, 251] on html "Tarea asignada exitosamente Estudiantes Disciplina Asistencia Mis cursos Archiv…" at bounding box center [213, 302] width 426 height 955
click at [243, 177] on span "Punteos" at bounding box center [236, 176] width 40 height 22
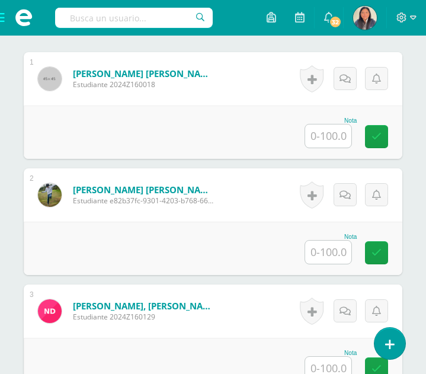
scroll to position [429, 0]
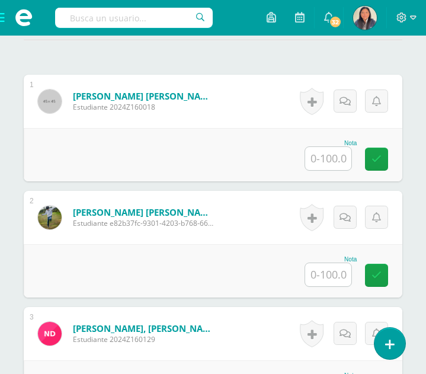
click at [337, 151] on input "text" at bounding box center [328, 158] width 46 height 23
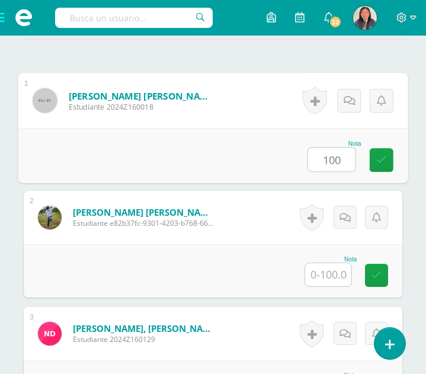
type input "100"
click at [341, 267] on input "text" at bounding box center [328, 274] width 46 height 23
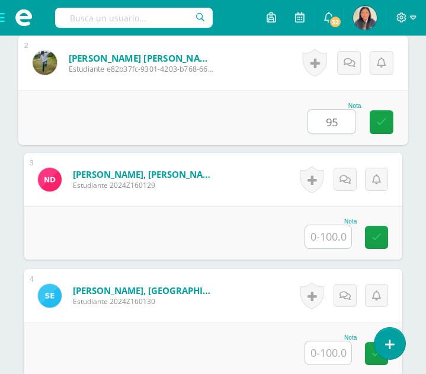
scroll to position [600, 0]
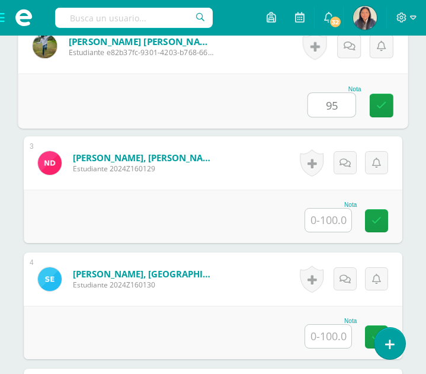
type input "95"
click at [341, 211] on input "text" at bounding box center [328, 220] width 46 height 23
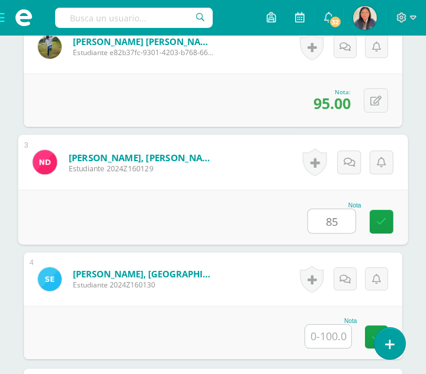
type input "85"
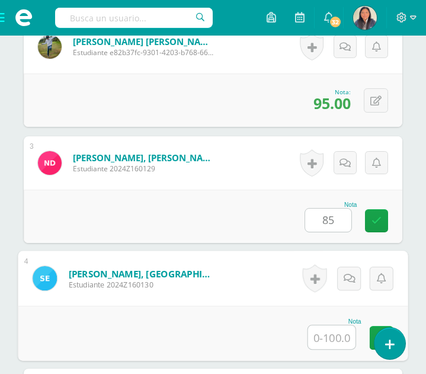
click at [333, 331] on input "text" at bounding box center [331, 338] width 47 height 24
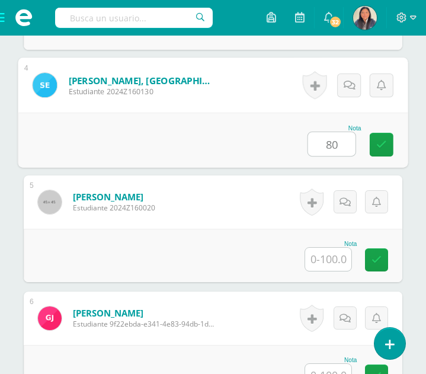
scroll to position [796, 0]
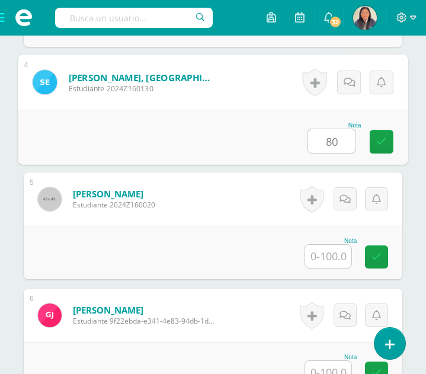
type input "80"
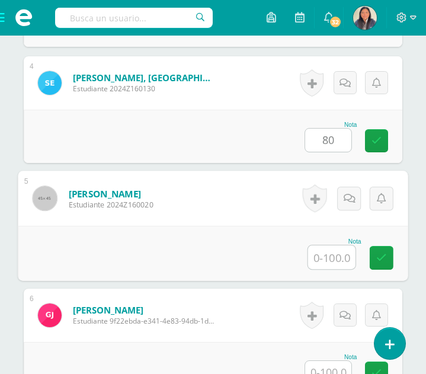
click at [337, 245] on input "text" at bounding box center [331, 257] width 47 height 24
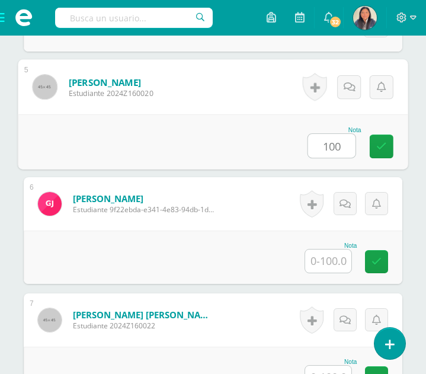
scroll to position [930, 0]
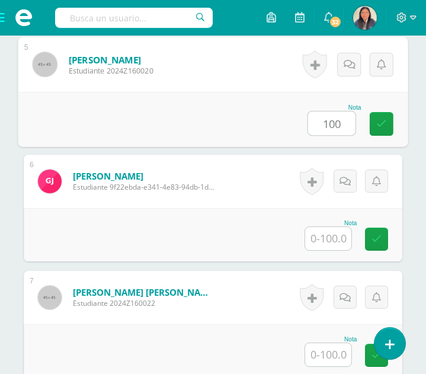
type input "100"
click at [337, 228] on input "text" at bounding box center [328, 238] width 46 height 23
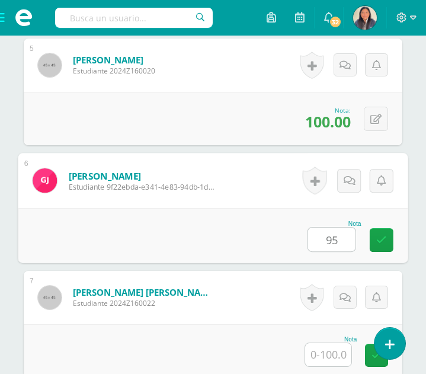
type input "95"
click at [327, 343] on input "text" at bounding box center [328, 354] width 46 height 23
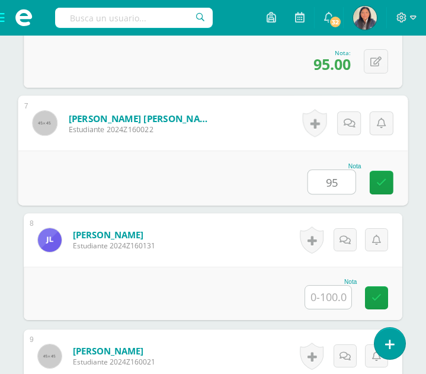
scroll to position [1160, 0]
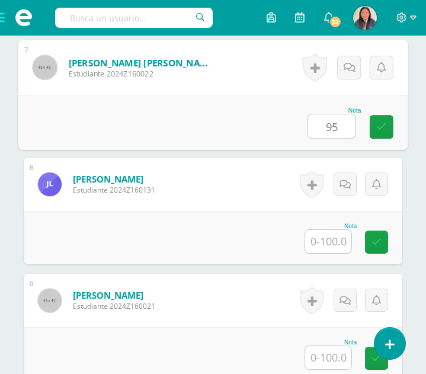
type input "95"
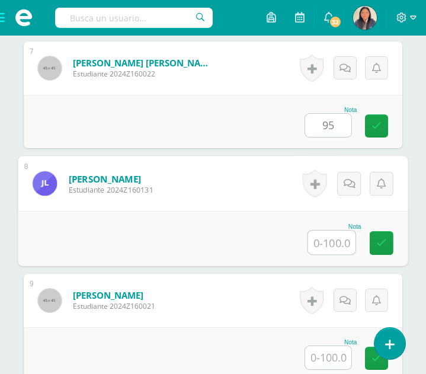
click at [339, 237] on input "text" at bounding box center [331, 243] width 47 height 24
type input "75"
click at [327, 346] on input "text" at bounding box center [328, 357] width 46 height 23
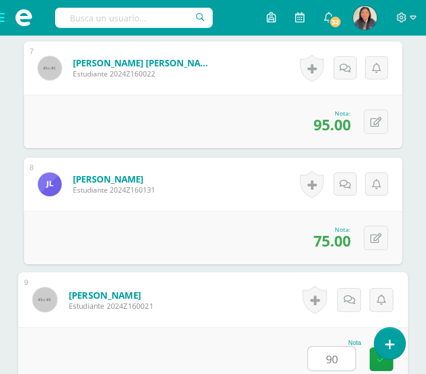
scroll to position [1291, 0]
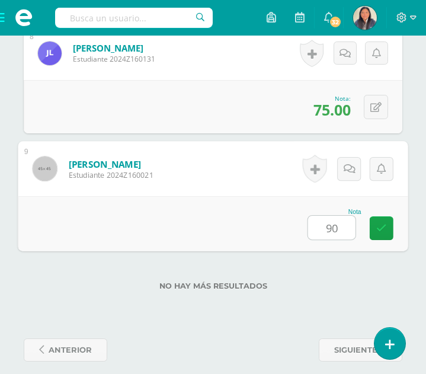
type input "90"
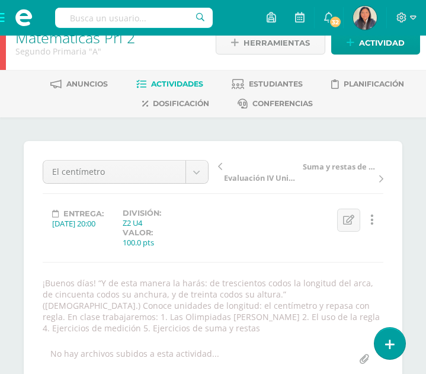
scroll to position [8, 0]
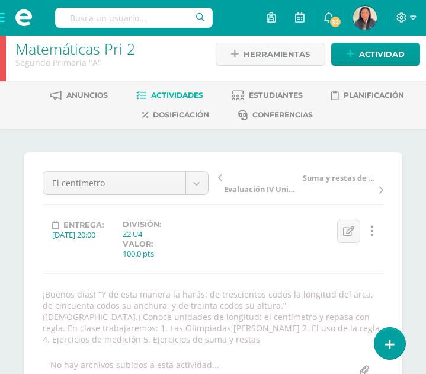
click at [186, 93] on span "Actividades" at bounding box center [177, 95] width 52 height 9
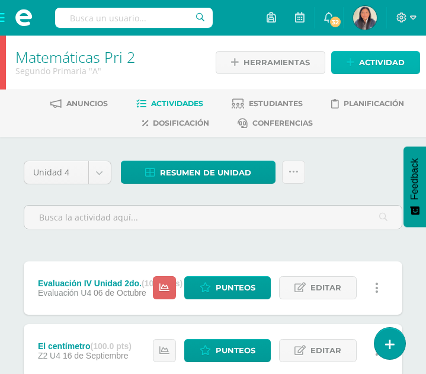
click at [390, 59] on span "Actividad" at bounding box center [382, 63] width 46 height 22
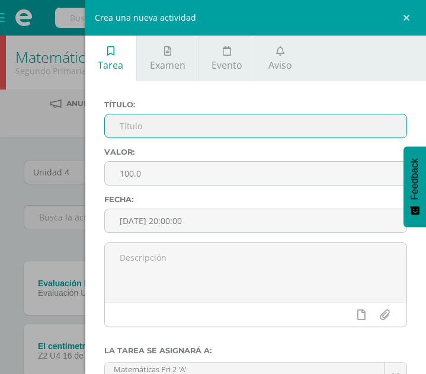
click at [168, 125] on input "text" at bounding box center [256, 125] width 302 height 23
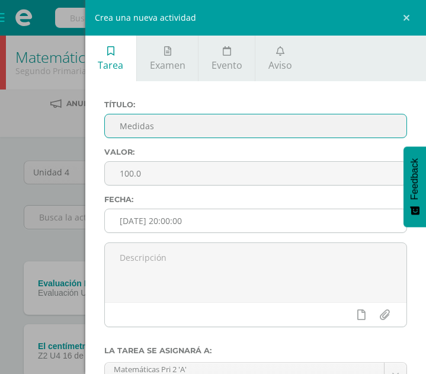
type input "Medidas"
click at [170, 220] on input "[DATE] 20:00:00" at bounding box center [256, 220] width 302 height 23
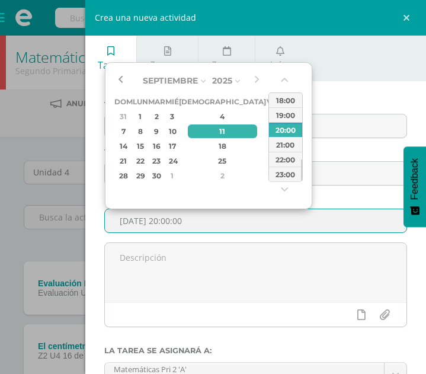
click at [122, 82] on button "button" at bounding box center [120, 81] width 12 height 18
click at [146, 159] on div "22" at bounding box center [140, 161] width 12 height 14
type input "2025-09-22 20:00"
click at [19, 181] on div "Crea una nueva actividad Tarea Examen Evento Aviso Título: Medidas Valor: 100.0…" at bounding box center [213, 187] width 426 height 374
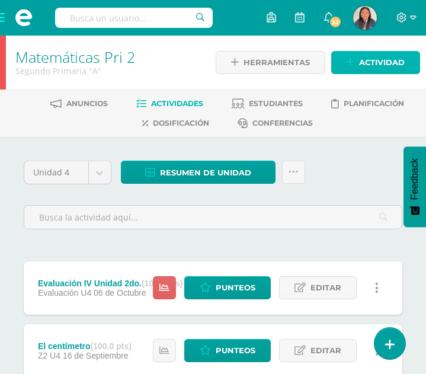
click at [378, 62] on span "Actividad" at bounding box center [382, 63] width 46 height 22
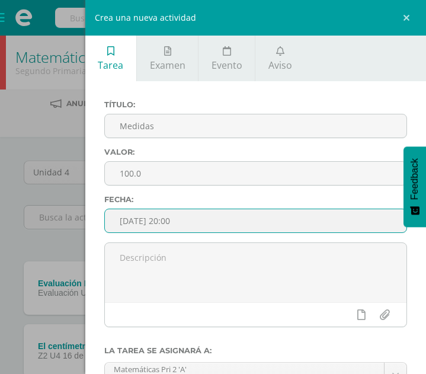
click at [160, 228] on input "2025-09-22 20:00" at bounding box center [256, 220] width 302 height 23
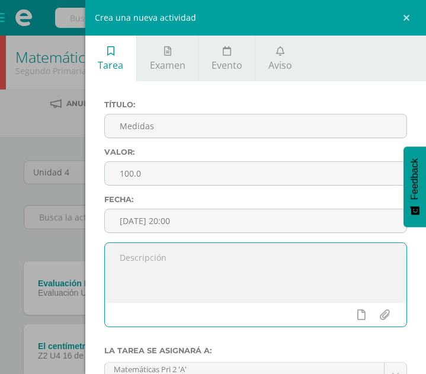
click at [150, 253] on textarea at bounding box center [256, 272] width 302 height 59
paste textarea "“Entonces Abraham fue de prisa a la tienda a Sara, y le dijo: Toma pronto tres …"
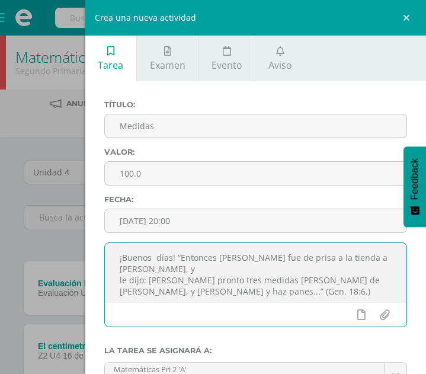
click at [119, 282] on textarea "¡Buenos días! “Entonces Abraham fue de prisa a la tienda a Sara, y le dijo: Tom…" at bounding box center [256, 272] width 302 height 59
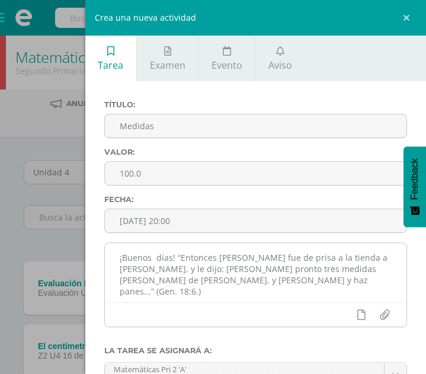
click at [206, 283] on textarea "¡Buenos días! “Entonces Abraham fue de prisa a la tienda a Sara, y le dijo: Tom…" at bounding box center [256, 272] width 302 height 59
click at [229, 288] on textarea "¡Buenos días! “Entonces Abraham fue de prisa a la tienda a Sara, y le dijo: Tom…" at bounding box center [256, 272] width 302 height 59
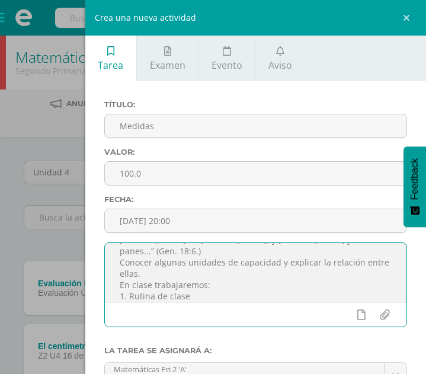
scroll to position [52, 0]
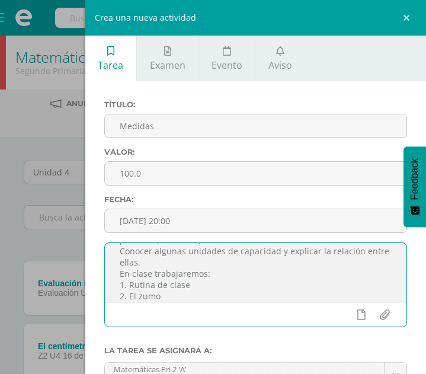
click at [152, 297] on textarea "¡Buenos días! “Entonces Abraham fue de prisa a la tienda a Sara, y le dijo: Tom…" at bounding box center [256, 272] width 302 height 59
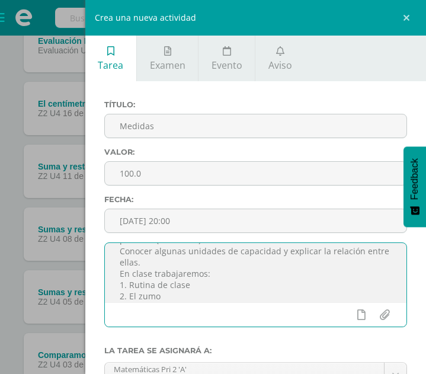
scroll to position [94, 0]
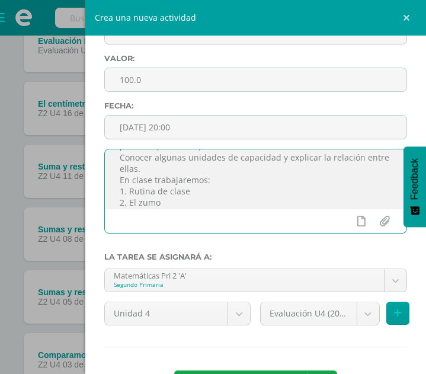
type textarea "¡Buenos días! “Entonces Abraham fue de prisa a la tienda a Sara, y le dijo: Tom…"
click at [371, 321] on div "Evaluación U4 (20.0%) Evaluación U4 (20.0%) Z1 U 4 (40.0%) Z2 U4 (40.0%)" at bounding box center [334, 318] width 157 height 33
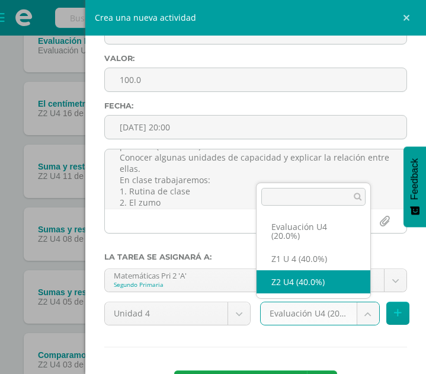
select select "30035"
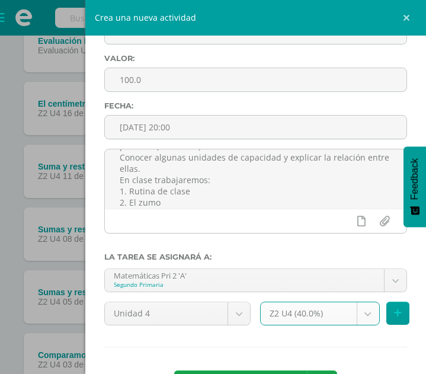
scroll to position [142, 0]
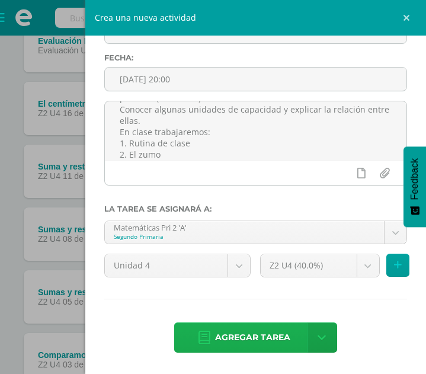
click at [246, 347] on span "Agregar tarea" at bounding box center [252, 337] width 75 height 29
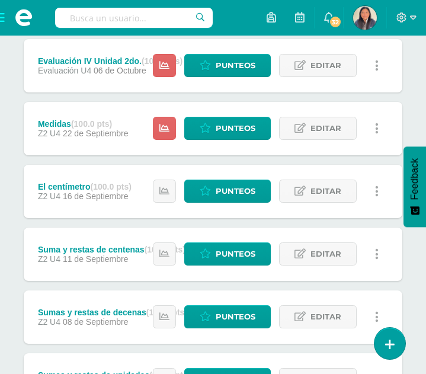
scroll to position [226, 0]
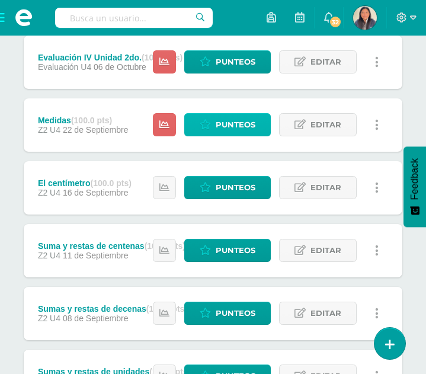
click at [229, 129] on span "Punteos" at bounding box center [236, 125] width 40 height 22
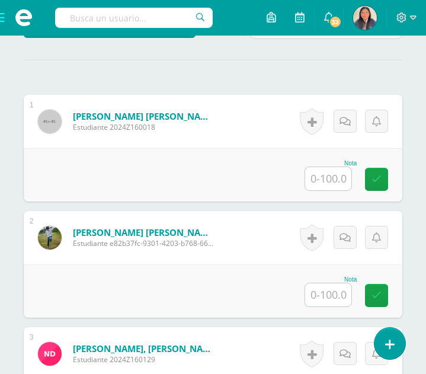
scroll to position [404, 0]
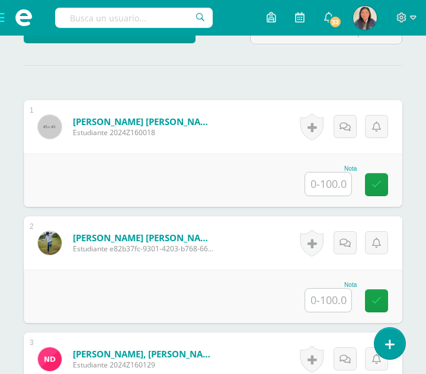
click at [336, 173] on input "text" at bounding box center [328, 184] width 46 height 23
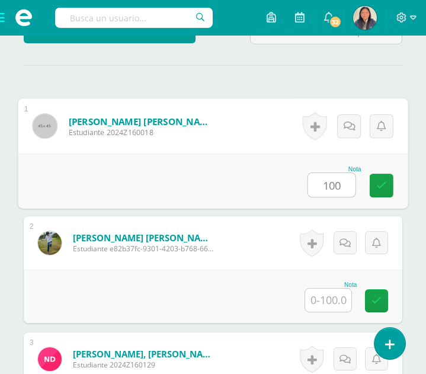
type input "100"
click at [326, 297] on input "text" at bounding box center [328, 300] width 46 height 23
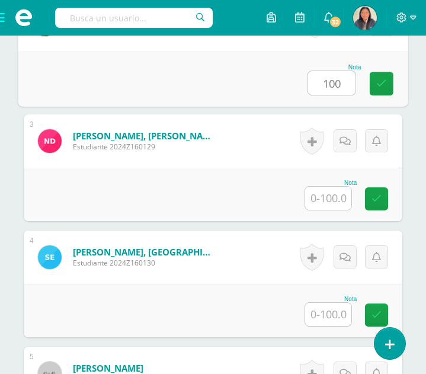
scroll to position [633, 0]
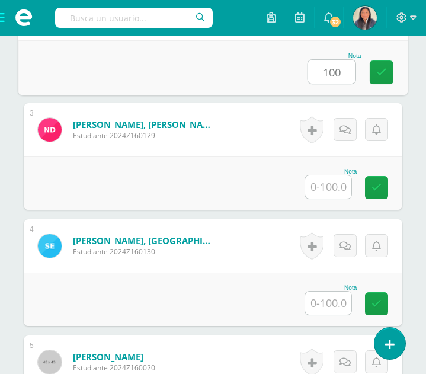
type input "100"
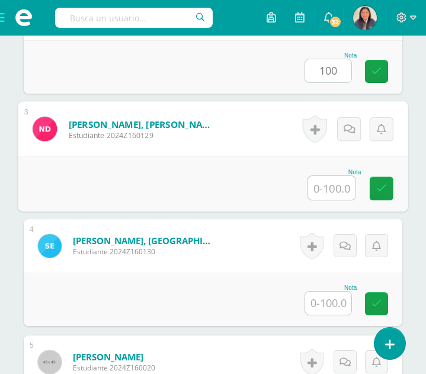
click at [329, 176] on input "text" at bounding box center [331, 188] width 47 height 24
type input "80"
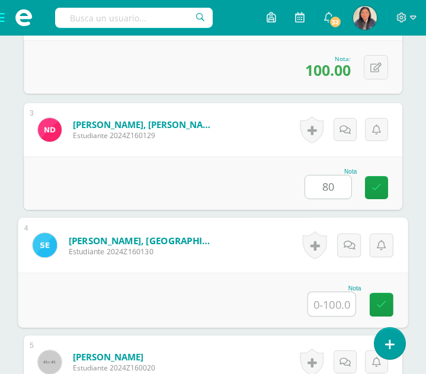
click at [330, 292] on input "text" at bounding box center [331, 304] width 47 height 24
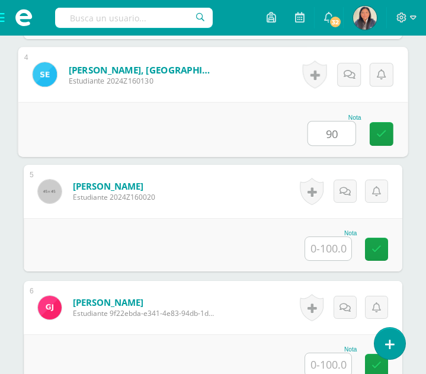
scroll to position [807, 0]
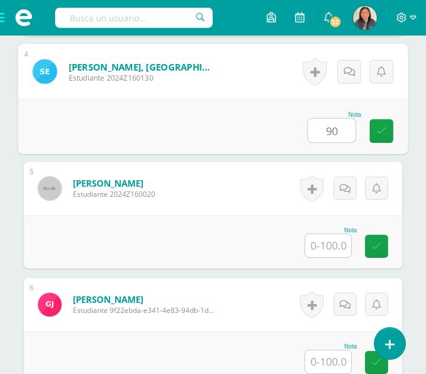
type input "90"
click at [344, 234] on input "text" at bounding box center [328, 245] width 46 height 23
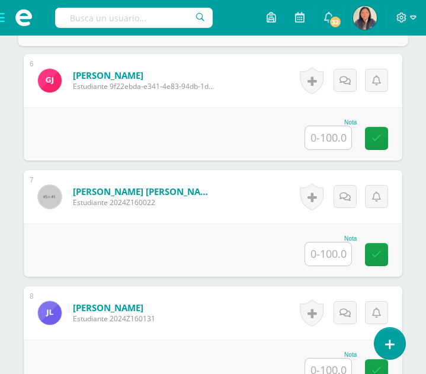
scroll to position [1037, 0]
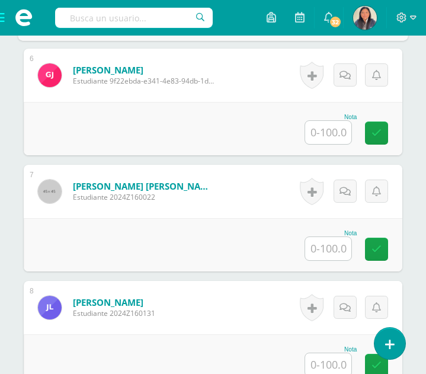
type input "100"
click at [335, 121] on input "text" at bounding box center [328, 132] width 46 height 23
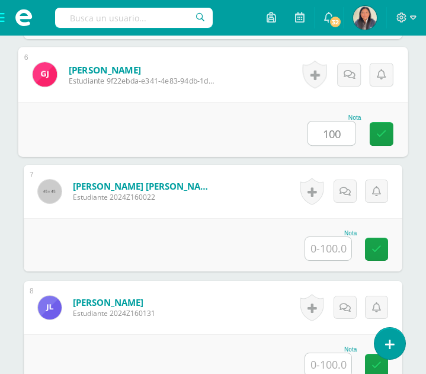
type input "100"
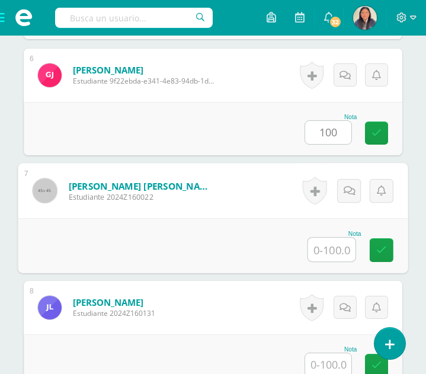
click at [330, 239] on input "text" at bounding box center [331, 250] width 47 height 24
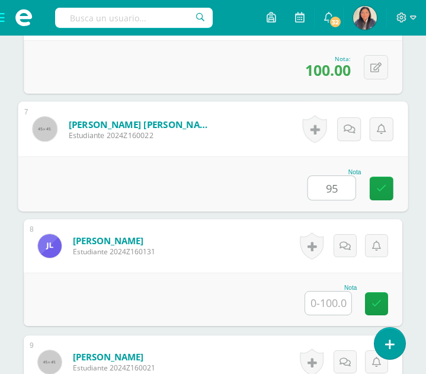
scroll to position [1107, 0]
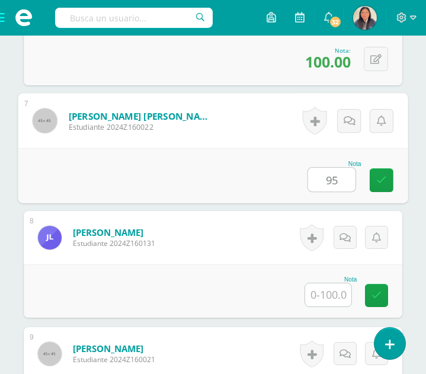
type input "95"
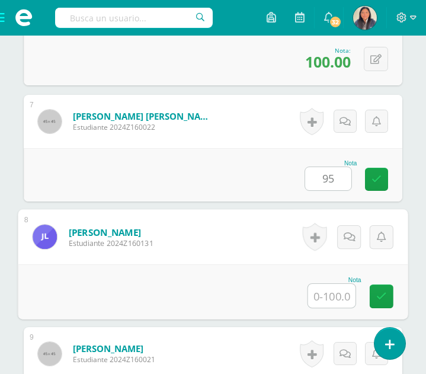
click at [326, 284] on input "text" at bounding box center [331, 296] width 47 height 24
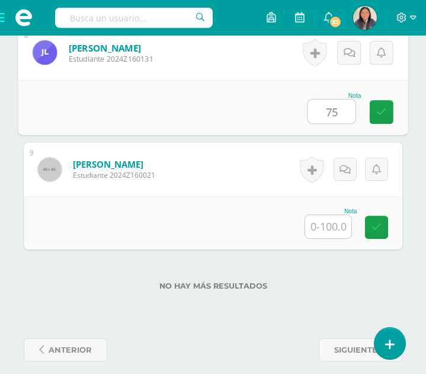
type input "75"
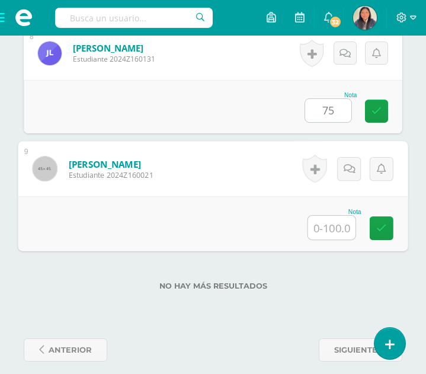
click at [326, 216] on input "text" at bounding box center [331, 228] width 47 height 24
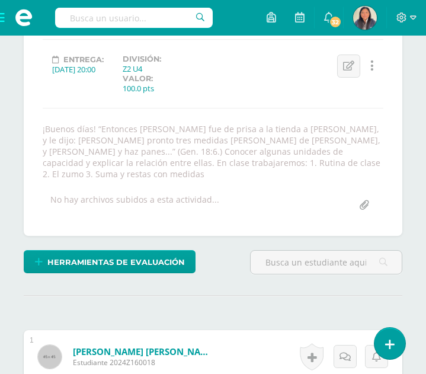
scroll to position [0, 0]
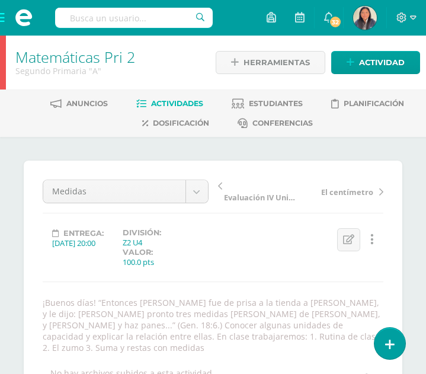
type input "90"
click at [173, 107] on span "Actividades" at bounding box center [177, 103] width 52 height 9
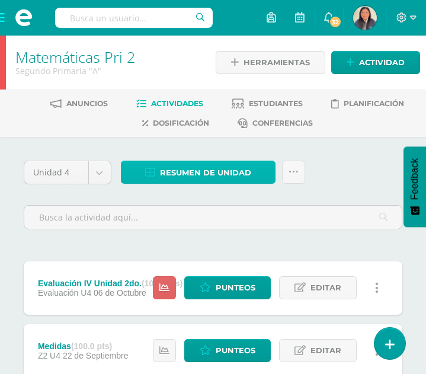
click at [210, 178] on span "Resumen de unidad" at bounding box center [205, 173] width 91 height 22
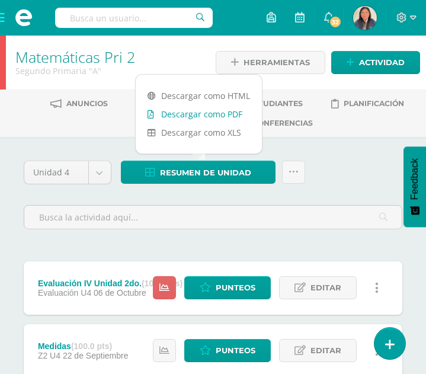
click at [202, 112] on link "Descargar como PDF" at bounding box center [199, 114] width 126 height 18
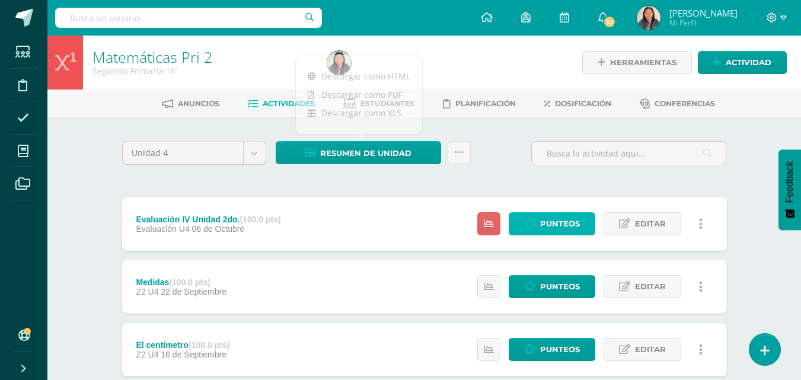
click at [435, 219] on span "Punteos" at bounding box center [560, 224] width 40 height 22
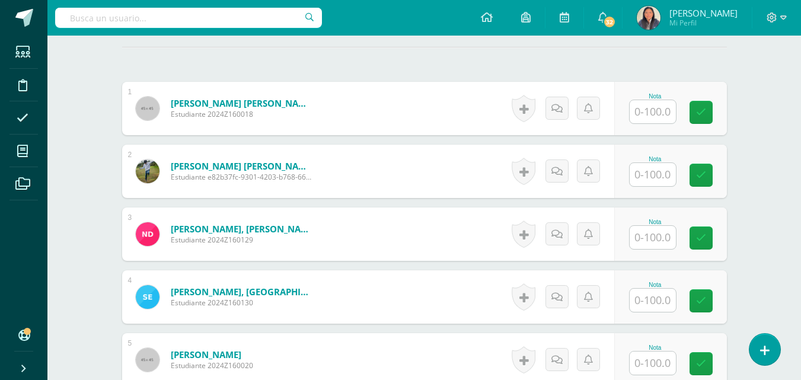
scroll to position [390, 0]
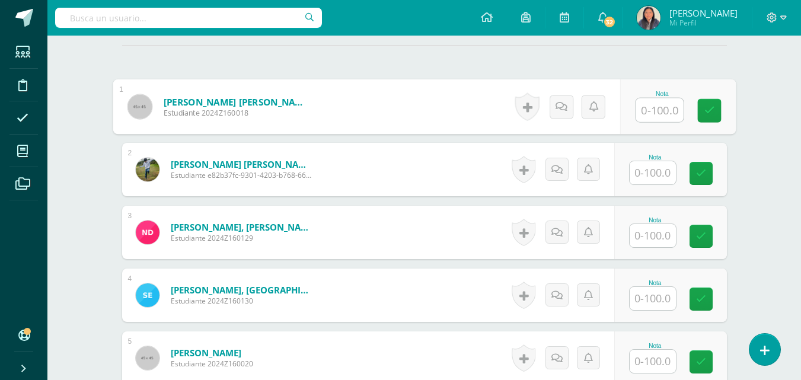
click at [649, 103] on input "text" at bounding box center [659, 110] width 47 height 24
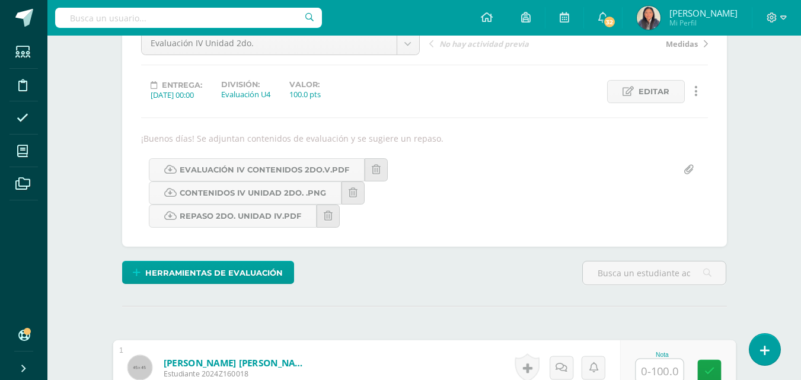
scroll to position [96, 0]
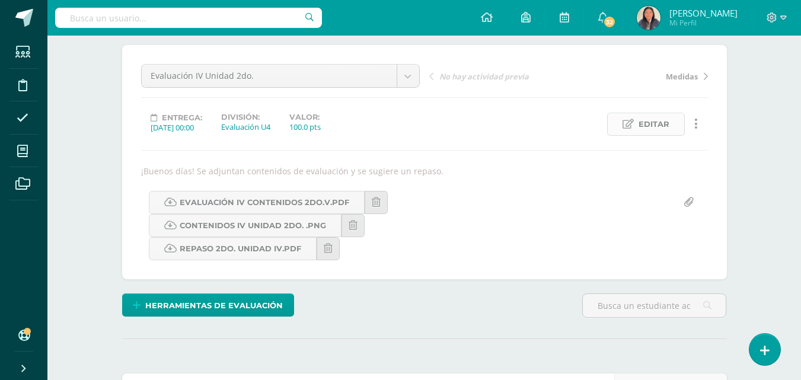
click at [659, 128] on span "Editar" at bounding box center [654, 124] width 31 height 22
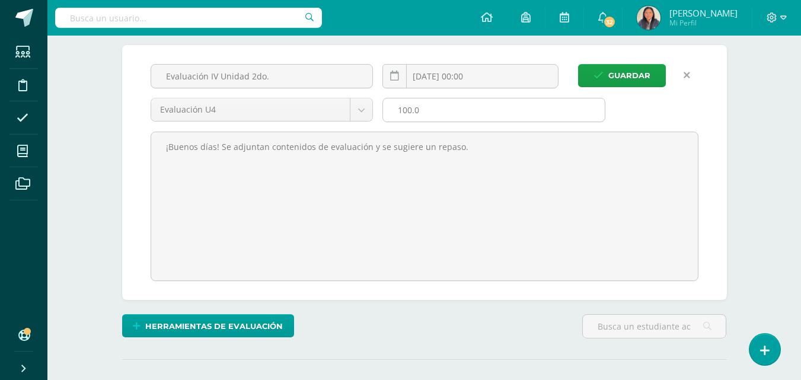
click at [446, 105] on input "100.0" at bounding box center [494, 109] width 222 height 23
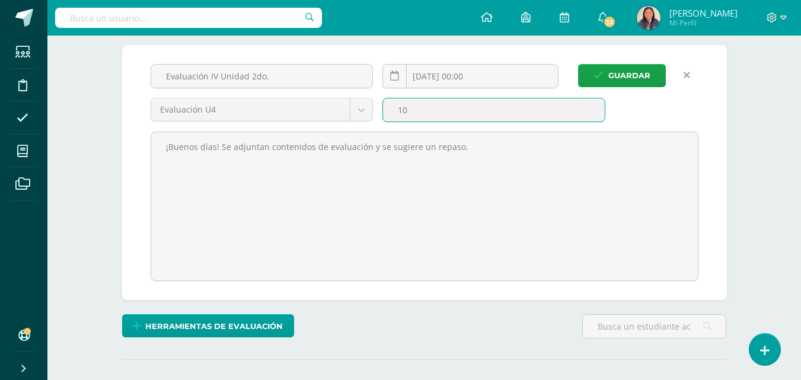
type input "1"
type input "20"
click at [595, 82] on button "Guardar" at bounding box center [622, 75] width 88 height 23
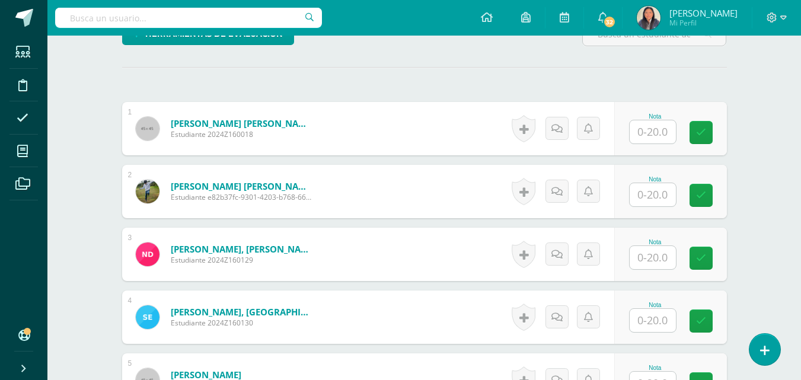
scroll to position [374, 0]
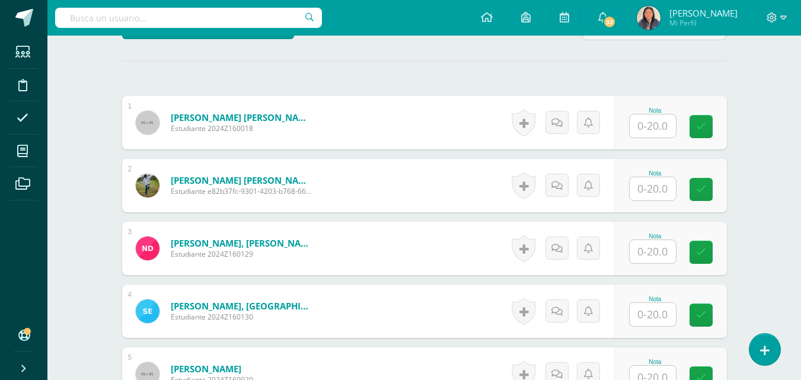
click at [652, 123] on input "text" at bounding box center [653, 125] width 46 height 23
type input "20"
click at [668, 187] on input "text" at bounding box center [653, 188] width 46 height 23
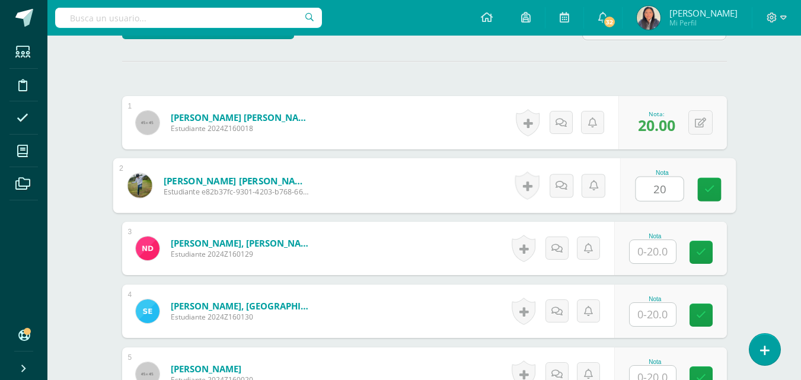
type input "20"
click at [663, 247] on input "text" at bounding box center [653, 251] width 46 height 23
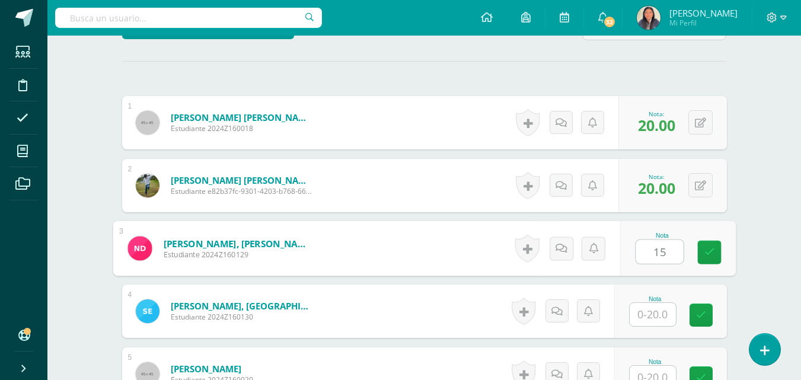
type input "15"
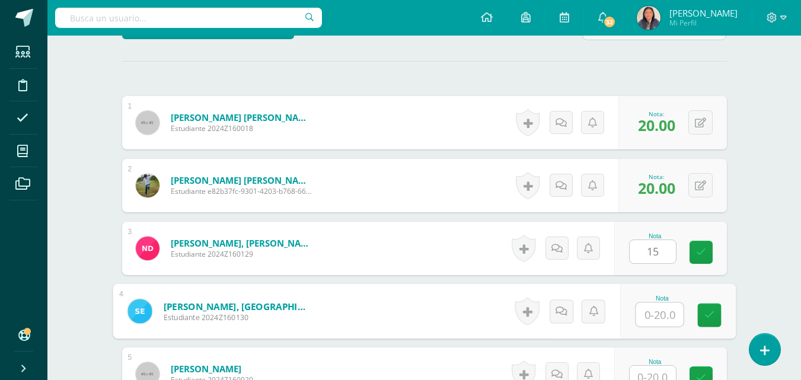
click at [660, 318] on input "text" at bounding box center [659, 315] width 47 height 24
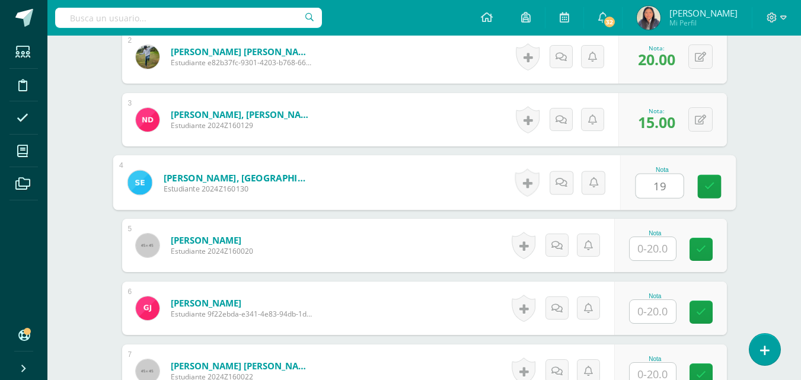
scroll to position [506, 0]
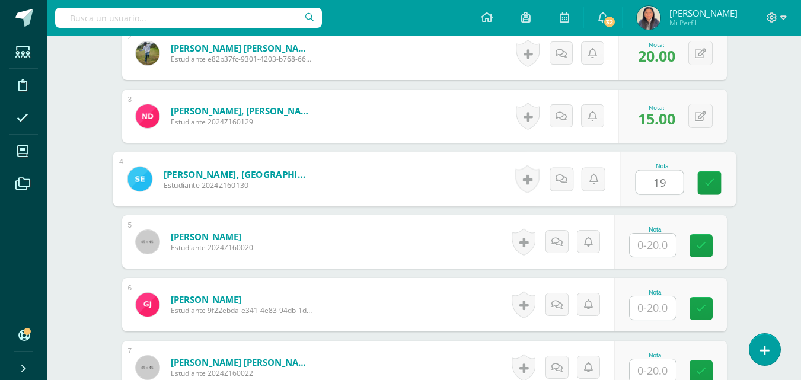
type input "19"
click at [651, 248] on input "text" at bounding box center [653, 245] width 46 height 23
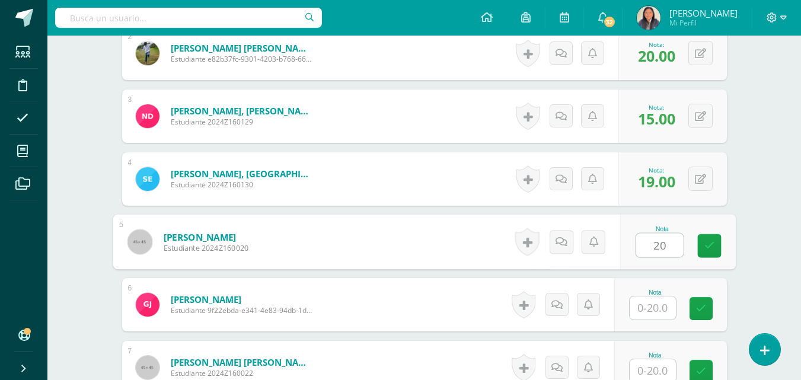
type input "20"
click at [651, 305] on input "text" at bounding box center [653, 307] width 46 height 23
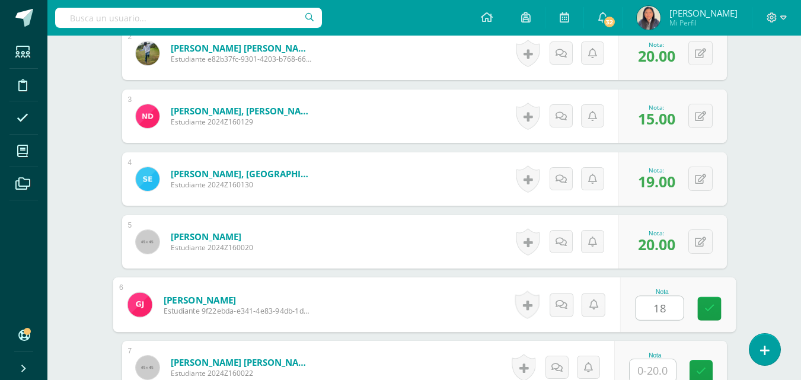
scroll to position [579, 0]
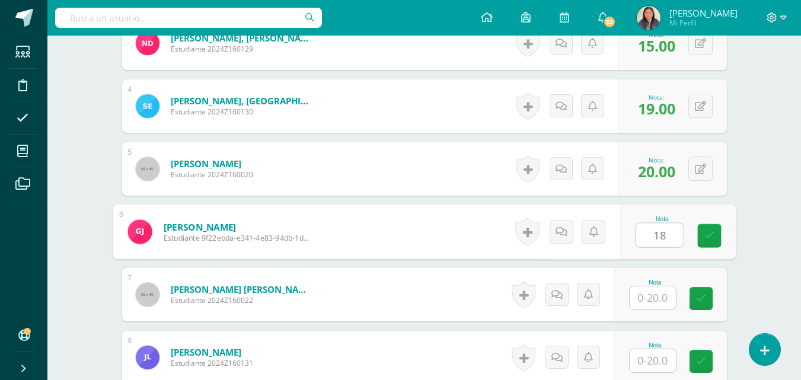
type input "18"
click at [658, 298] on input "text" at bounding box center [653, 297] width 46 height 23
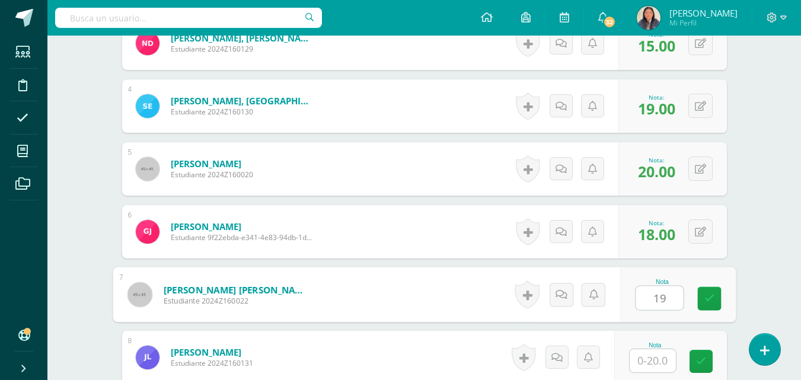
scroll to position [659, 0]
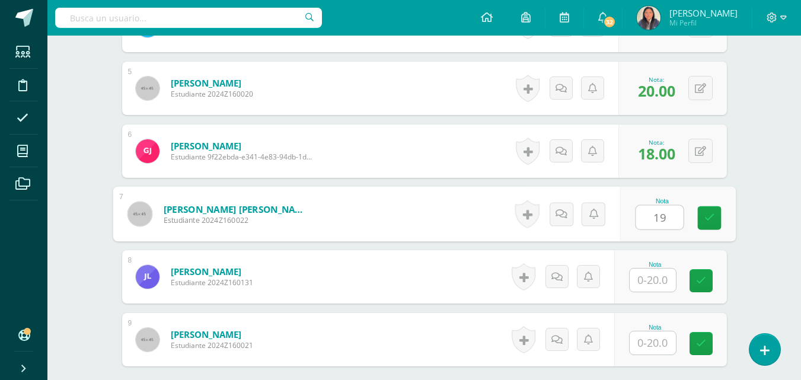
type input "19"
click at [653, 286] on input "text" at bounding box center [653, 280] width 46 height 23
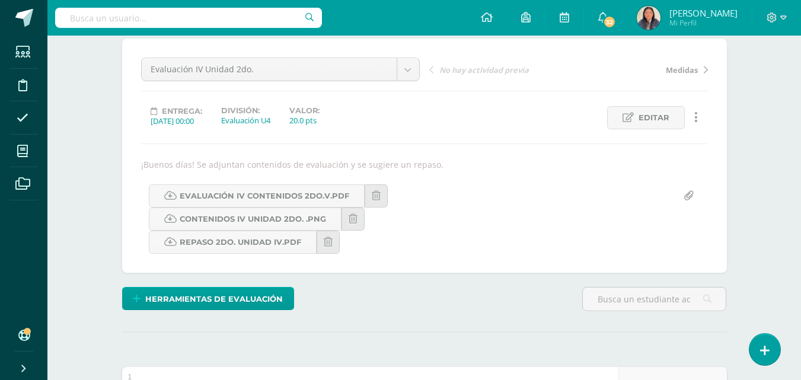
scroll to position [0, 0]
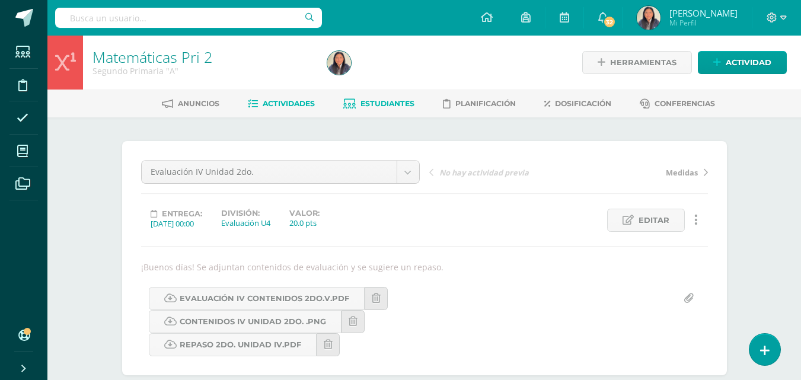
type input "18"
click at [397, 96] on link "Estudiantes" at bounding box center [378, 103] width 71 height 19
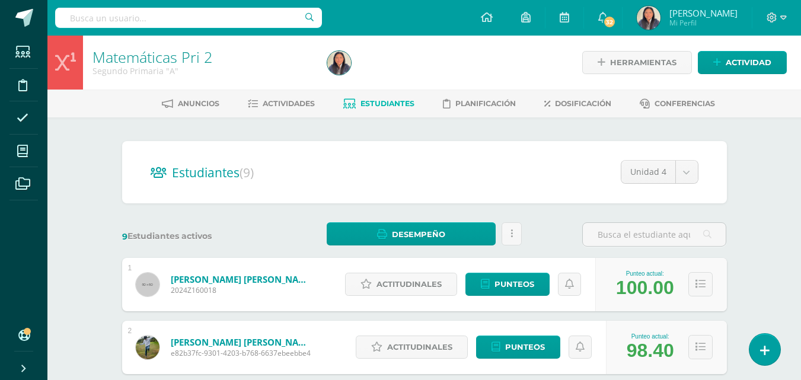
click at [400, 101] on span "Estudiantes" at bounding box center [388, 103] width 54 height 9
click at [302, 98] on link "Actividades" at bounding box center [281, 103] width 67 height 19
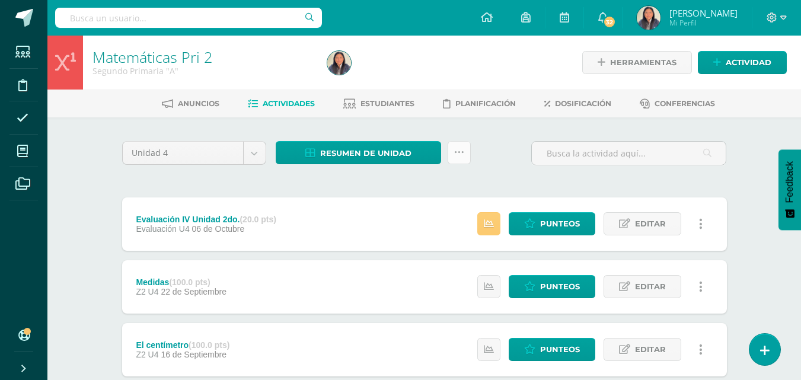
click at [467, 160] on link at bounding box center [459, 152] width 23 height 23
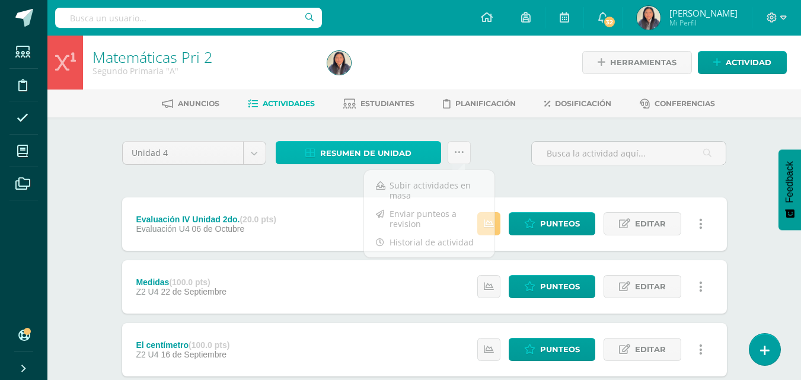
click at [407, 147] on span "Resumen de unidad" at bounding box center [365, 153] width 91 height 22
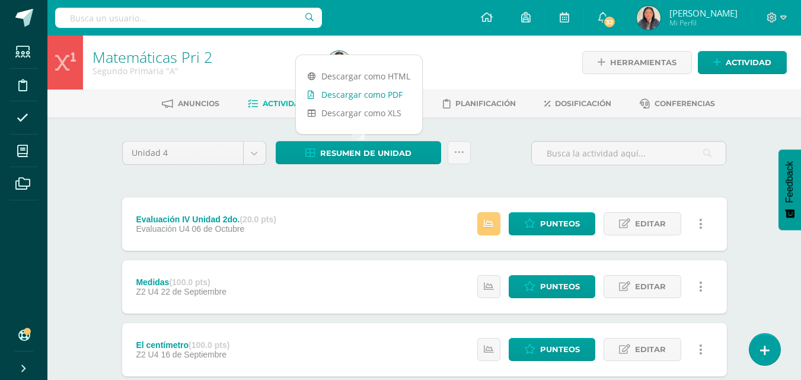
click at [385, 97] on link "Descargar como PDF" at bounding box center [359, 94] width 126 height 18
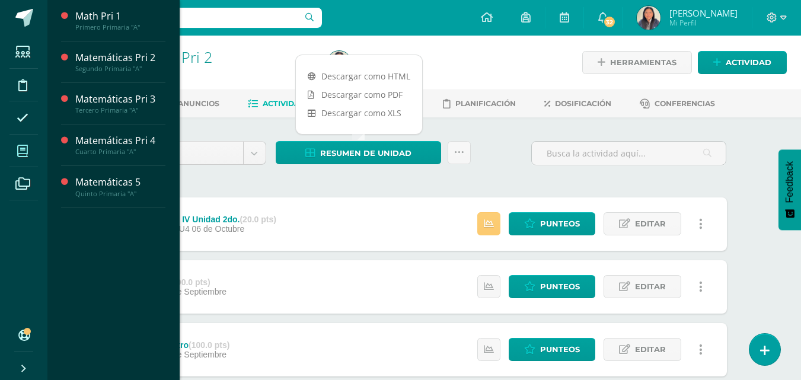
click at [22, 160] on span at bounding box center [22, 151] width 27 height 27
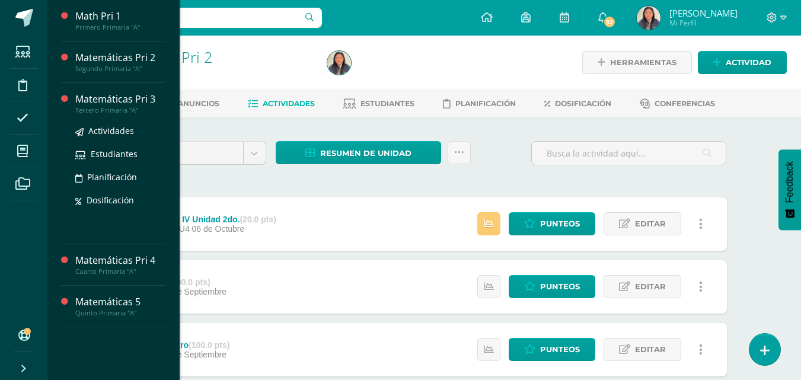
click at [110, 100] on div "Matemáticas Pri 3" at bounding box center [120, 100] width 90 height 14
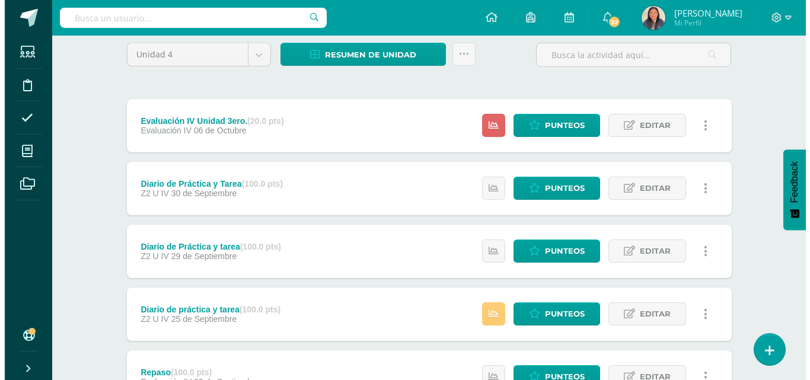
scroll to position [127, 0]
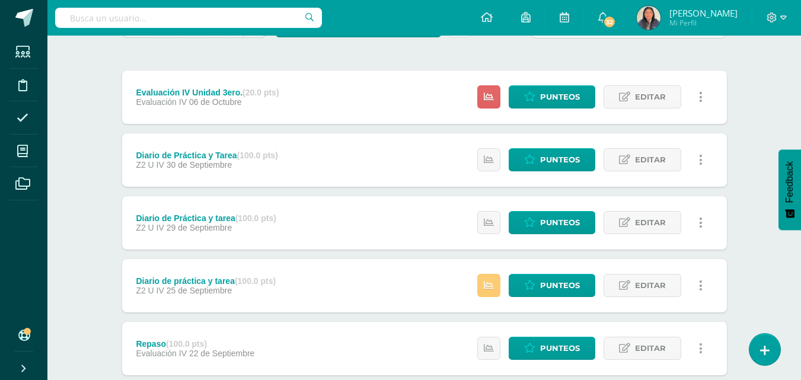
click at [704, 290] on link at bounding box center [701, 285] width 23 height 23
click at [657, 342] on link "Eliminar" at bounding box center [679, 342] width 122 height 18
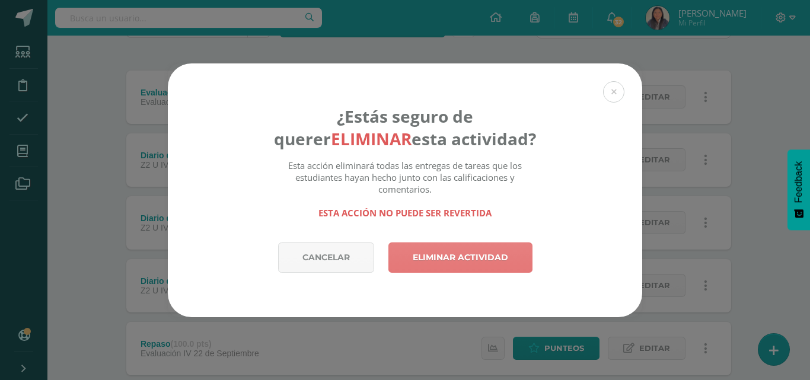
click at [499, 251] on link "Eliminar actividad" at bounding box center [460, 258] width 144 height 30
click at [480, 267] on link "Eliminar actividad" at bounding box center [460, 258] width 144 height 30
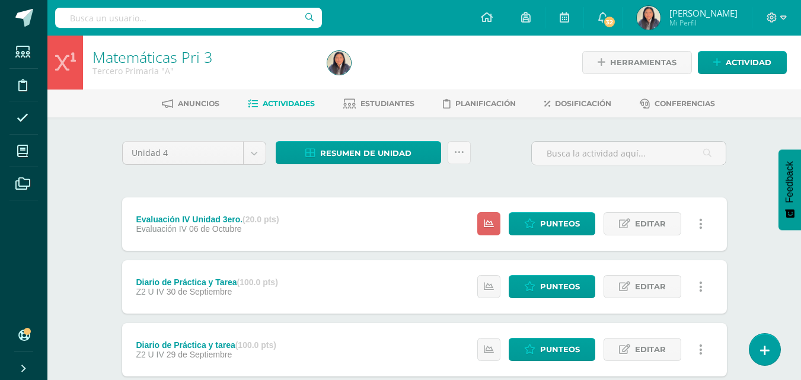
click at [694, 284] on link at bounding box center [701, 286] width 23 height 23
click at [660, 339] on link "Eliminar" at bounding box center [679, 343] width 122 height 18
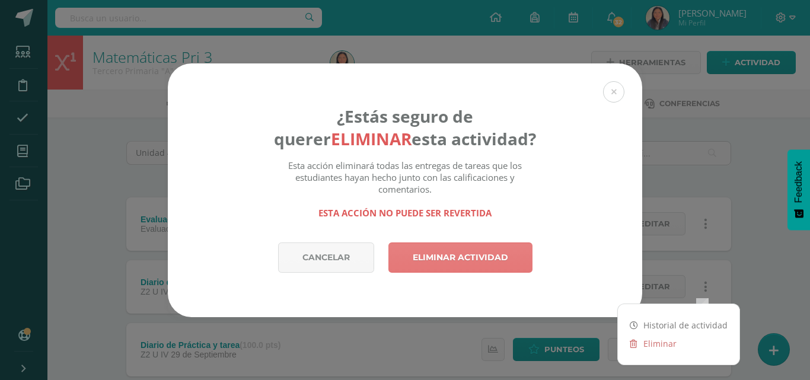
click at [482, 257] on link "Eliminar actividad" at bounding box center [460, 258] width 144 height 30
